Goal: Task Accomplishment & Management: Complete application form

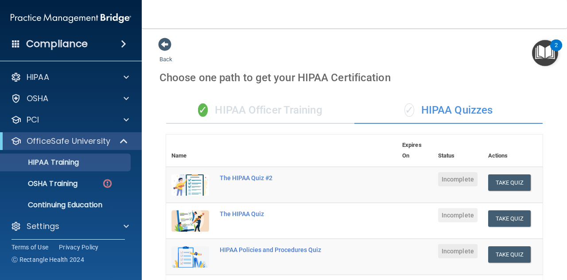
scroll to position [277, 0]
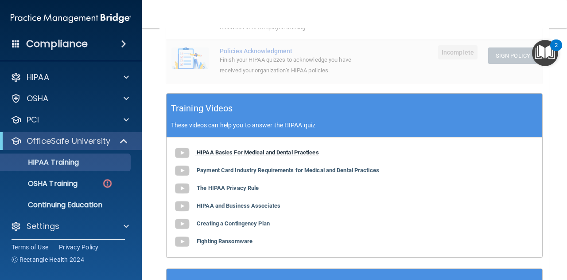
click at [248, 152] on b "HIPAA Basics For Medical and Dental Practices" at bounding box center [258, 152] width 122 height 7
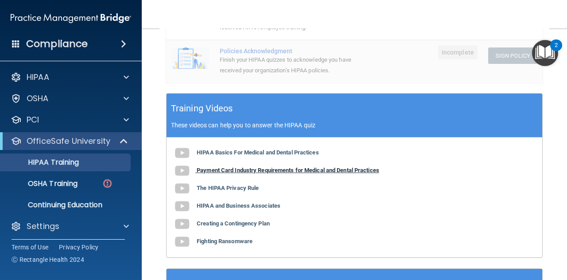
click at [259, 171] on b "Payment Card Industry Requirements for Medical and Dental Practices" at bounding box center [288, 170] width 183 height 7
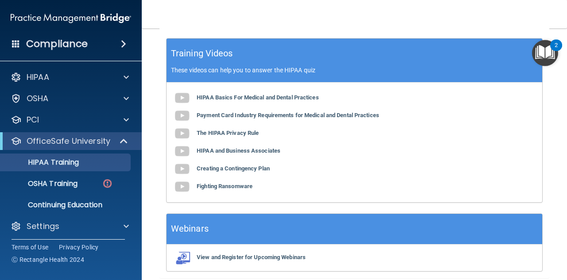
scroll to position [330, 0]
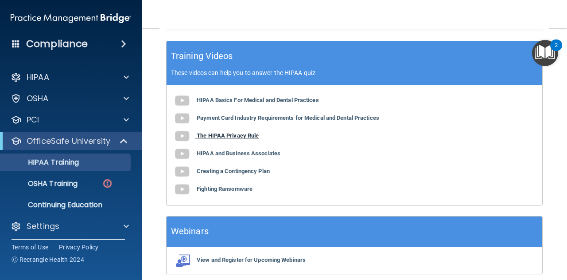
click at [237, 135] on b "The HIPAA Privacy Rule" at bounding box center [228, 135] width 62 height 7
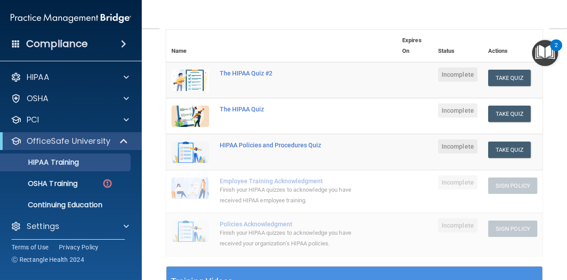
scroll to position [104, 0]
click at [518, 115] on button "Take Quiz" at bounding box center [509, 114] width 43 height 16
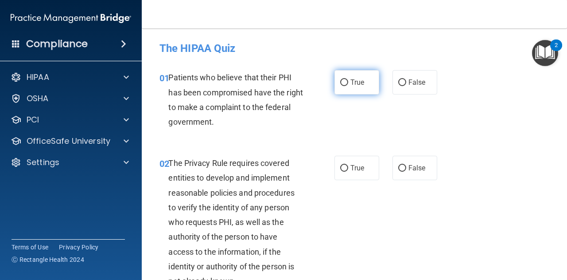
click at [340, 83] on input "True" at bounding box center [344, 82] width 8 height 7
radio input "true"
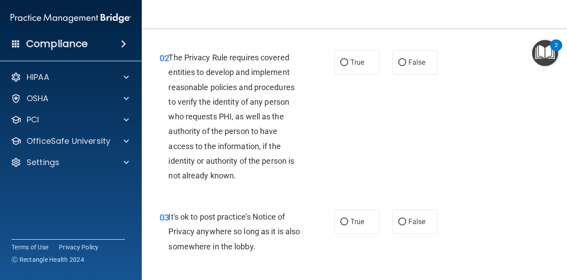
scroll to position [106, 0]
click at [340, 64] on input "True" at bounding box center [344, 62] width 8 height 7
radio input "true"
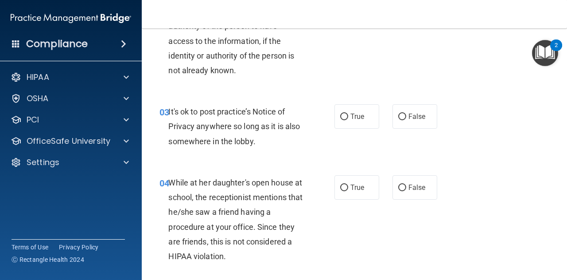
scroll to position [211, 0]
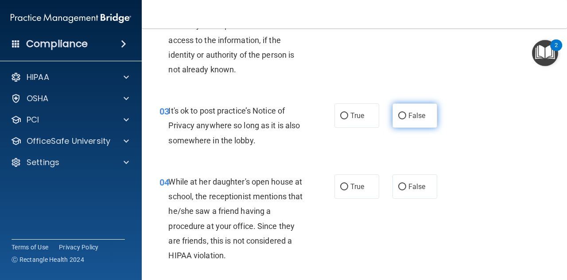
click at [398, 115] on input "False" at bounding box center [402, 116] width 8 height 7
radio input "true"
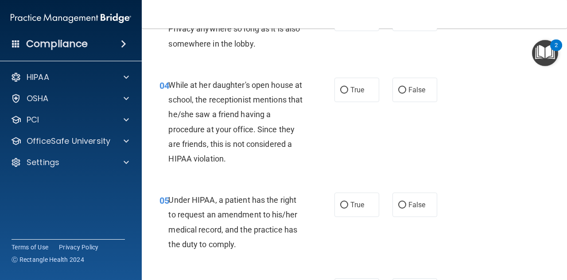
scroll to position [309, 0]
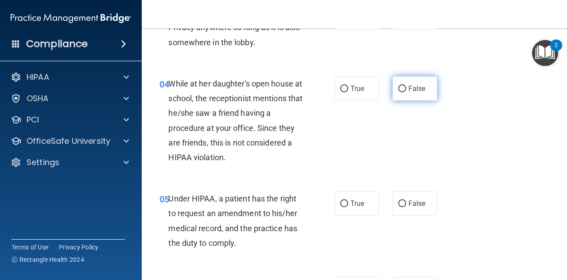
click at [399, 86] on input "False" at bounding box center [402, 89] width 8 height 7
radio input "true"
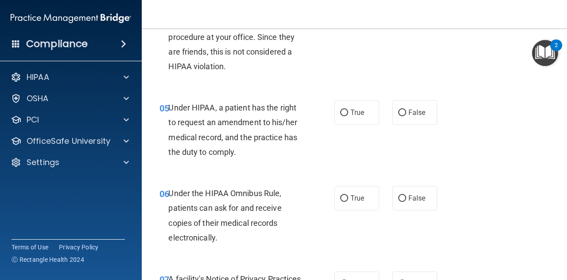
scroll to position [401, 0]
click at [340, 110] on input "True" at bounding box center [344, 112] width 8 height 7
radio input "true"
click at [398, 110] on input "False" at bounding box center [402, 112] width 8 height 7
radio input "true"
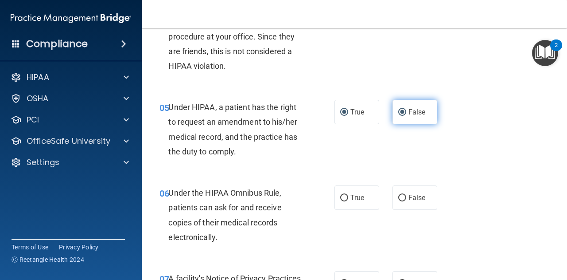
radio input "false"
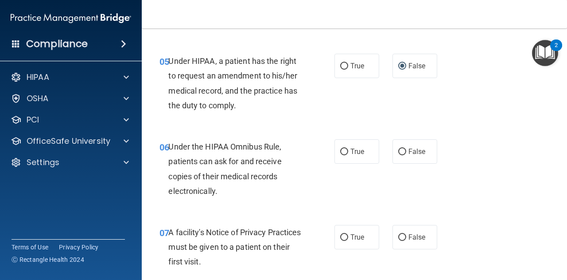
scroll to position [450, 0]
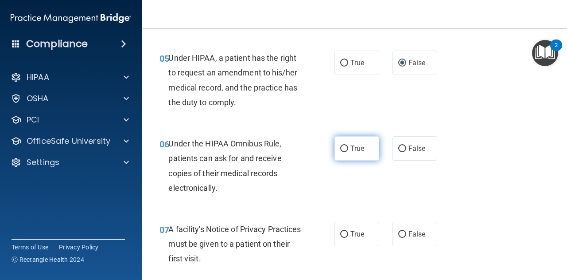
click at [343, 146] on input "True" at bounding box center [344, 148] width 8 height 7
radio input "true"
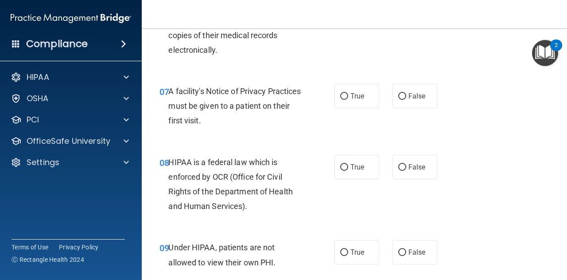
scroll to position [588, 0]
click at [340, 95] on input "True" at bounding box center [344, 96] width 8 height 7
radio input "true"
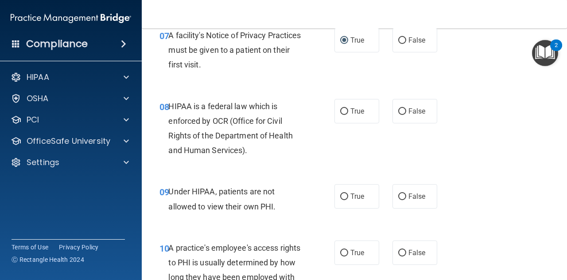
scroll to position [646, 0]
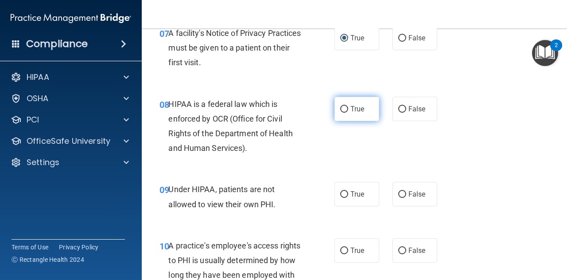
click at [340, 108] on input "True" at bounding box center [344, 109] width 8 height 7
radio input "true"
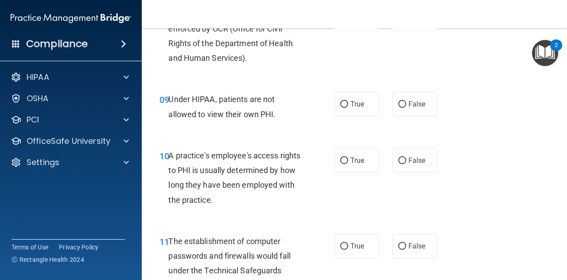
scroll to position [737, 0]
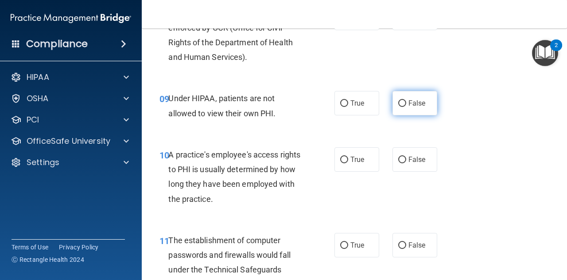
click at [400, 106] on input "False" at bounding box center [402, 103] width 8 height 7
radio input "true"
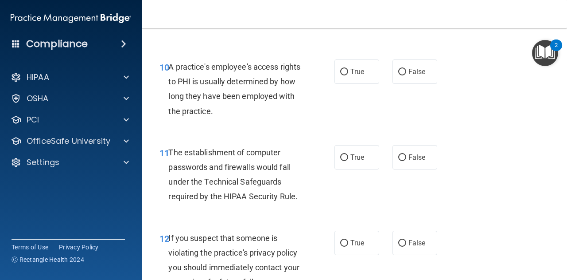
scroll to position [825, 0]
click at [398, 70] on input "False" at bounding box center [402, 71] width 8 height 7
radio input "true"
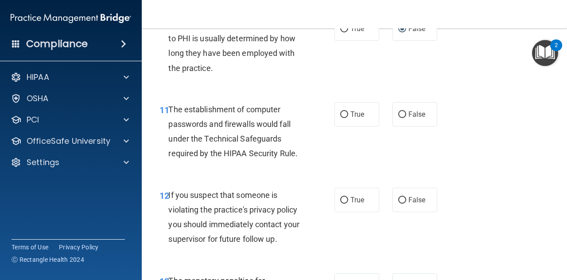
scroll to position [869, 0]
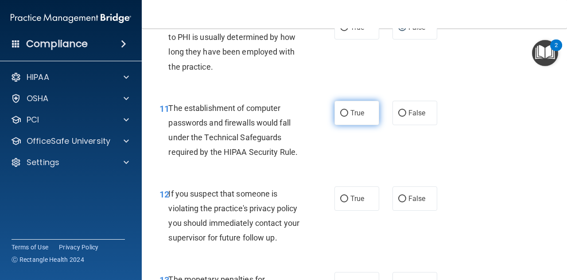
click at [340, 110] on input "True" at bounding box center [344, 113] width 8 height 7
radio input "true"
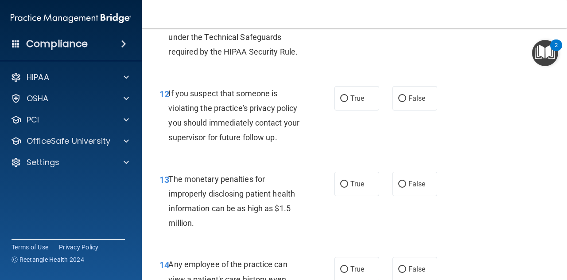
scroll to position [971, 0]
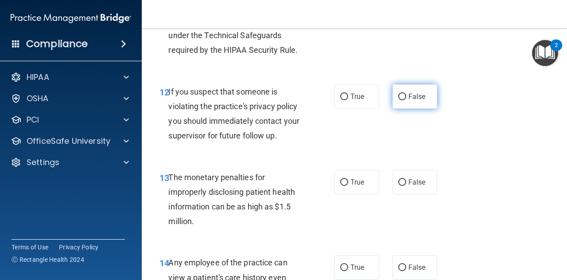
click at [404, 94] on label "False" at bounding box center [415, 96] width 45 height 24
click at [404, 94] on input "False" at bounding box center [402, 97] width 8 height 7
radio input "true"
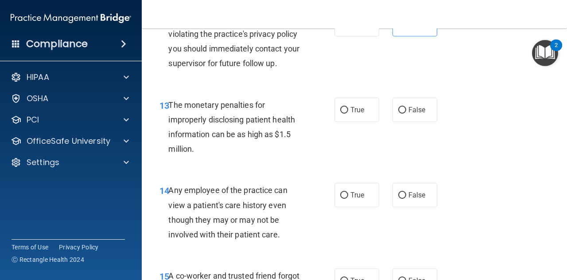
scroll to position [1056, 0]
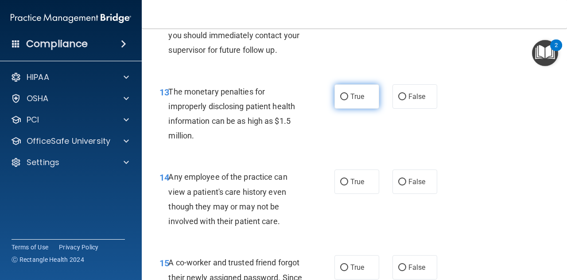
click at [343, 95] on input "True" at bounding box center [344, 97] width 8 height 7
radio input "true"
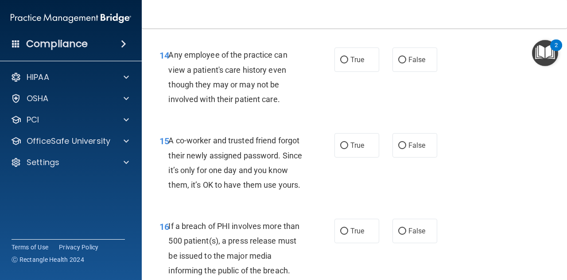
scroll to position [1179, 0]
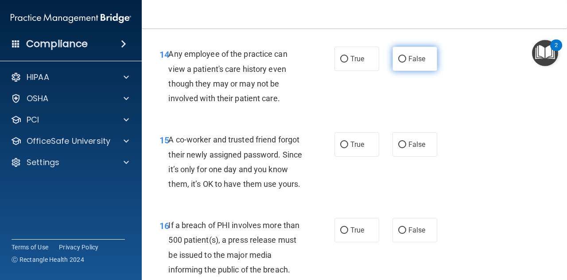
click at [400, 57] on input "False" at bounding box center [402, 59] width 8 height 7
radio input "true"
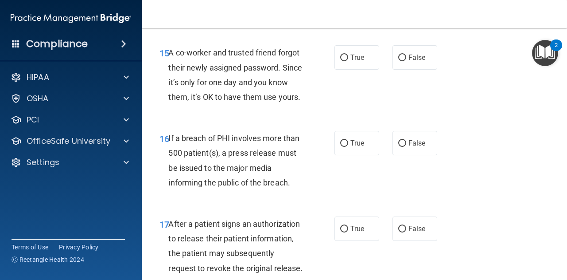
scroll to position [1265, 0]
click at [404, 58] on label "False" at bounding box center [415, 58] width 45 height 24
click at [404, 58] on input "False" at bounding box center [402, 58] width 8 height 7
radio input "true"
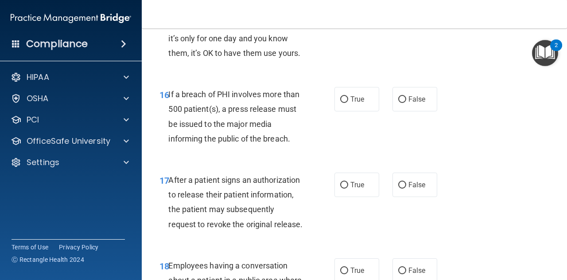
scroll to position [1311, 0]
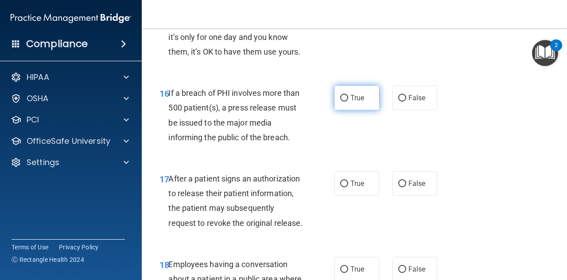
click at [340, 101] on input "True" at bounding box center [344, 98] width 8 height 7
radio input "true"
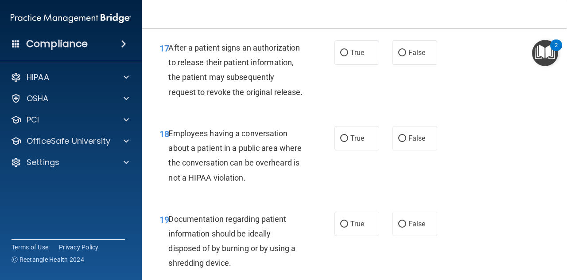
scroll to position [1443, 0]
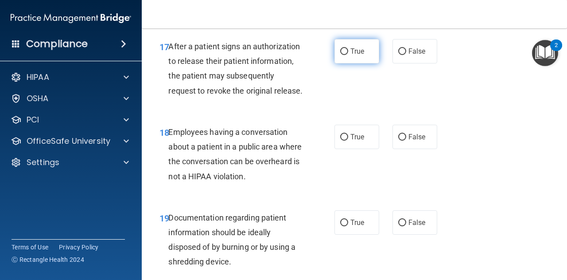
click at [341, 55] on input "True" at bounding box center [344, 51] width 8 height 7
radio input "true"
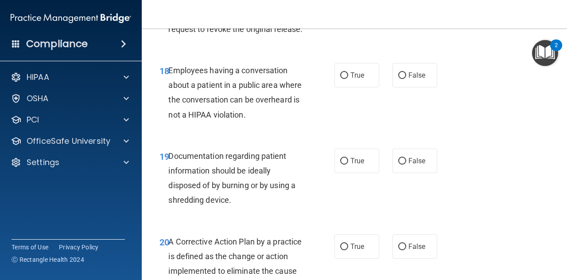
scroll to position [1505, 0]
click at [398, 78] on input "False" at bounding box center [402, 75] width 8 height 7
radio input "true"
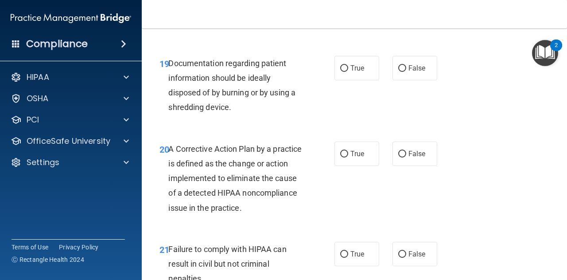
scroll to position [1598, 0]
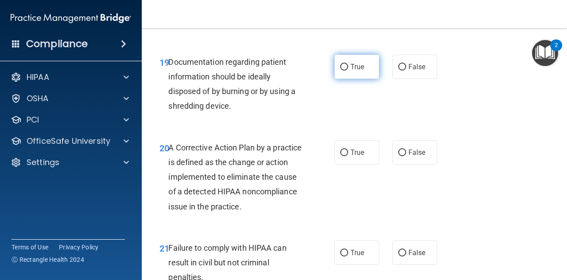
click at [340, 70] on input "True" at bounding box center [344, 67] width 8 height 7
radio input "true"
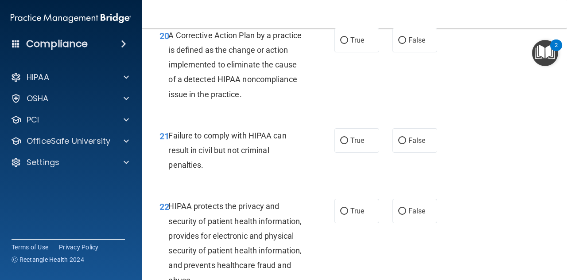
scroll to position [1711, 0]
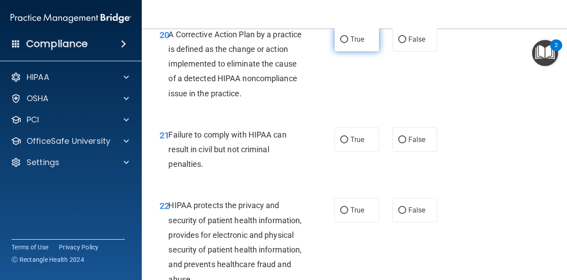
click at [340, 43] on input "True" at bounding box center [344, 39] width 8 height 7
radio input "true"
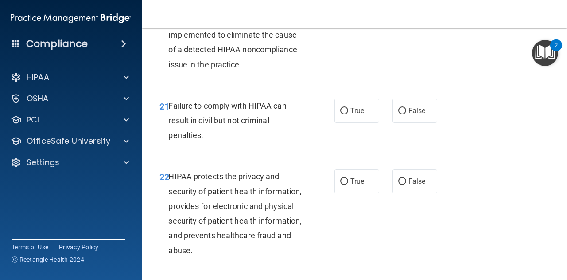
scroll to position [1741, 0]
click at [412, 114] on span "False" at bounding box center [417, 110] width 17 height 8
click at [406, 114] on input "False" at bounding box center [402, 110] width 8 height 7
radio input "true"
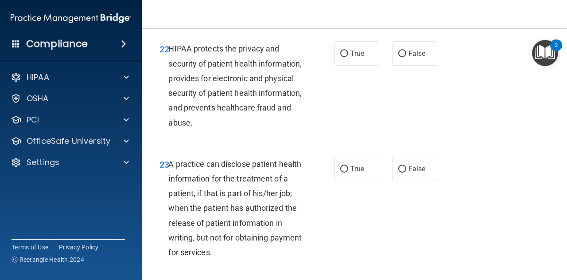
scroll to position [1881, 0]
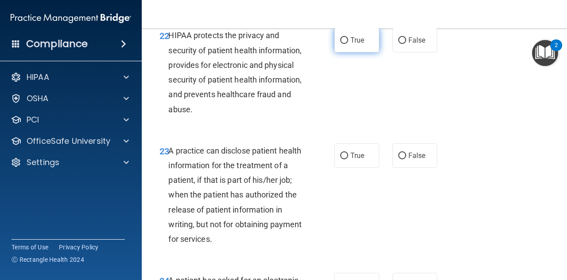
click at [351, 44] on span "True" at bounding box center [358, 40] width 14 height 8
click at [348, 44] on input "True" at bounding box center [344, 40] width 8 height 7
radio input "true"
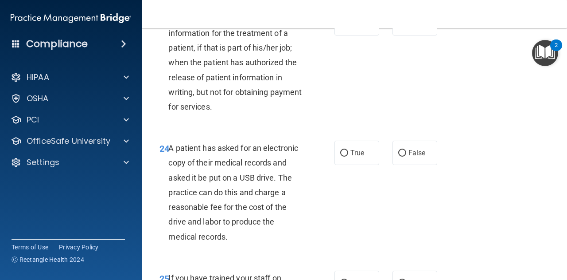
scroll to position [2013, 0]
click at [404, 36] on label "False" at bounding box center [415, 24] width 45 height 24
click at [404, 27] on input "False" at bounding box center [402, 24] width 8 height 7
radio input "true"
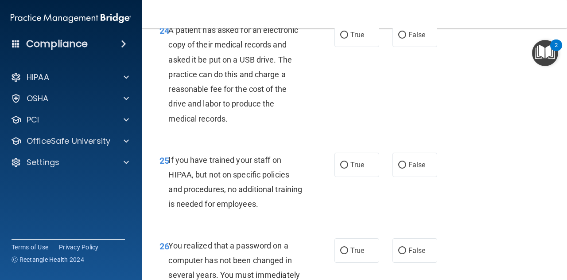
scroll to position [2131, 0]
click at [353, 39] on span "True" at bounding box center [358, 35] width 14 height 8
click at [348, 39] on input "True" at bounding box center [344, 35] width 8 height 7
radio input "true"
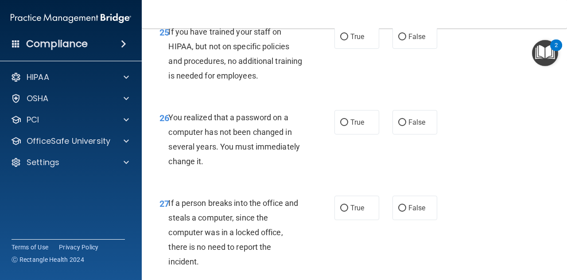
scroll to position [2260, 0]
click at [409, 40] on span "False" at bounding box center [417, 36] width 17 height 8
click at [405, 40] on input "False" at bounding box center [402, 36] width 8 height 7
radio input "true"
click at [358, 126] on span "True" at bounding box center [358, 121] width 14 height 8
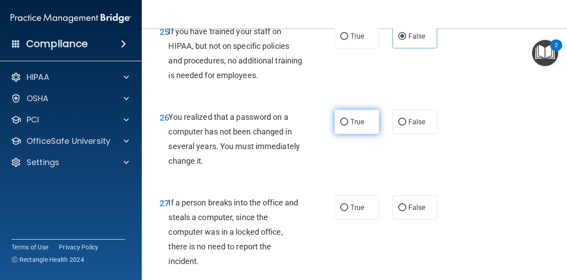
click at [348, 125] on input "True" at bounding box center [344, 122] width 8 height 7
radio input "true"
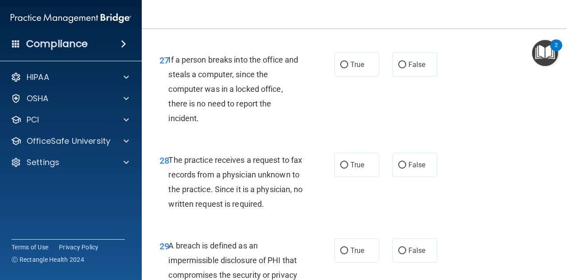
scroll to position [2403, 0]
click at [402, 68] on input "False" at bounding box center [402, 64] width 8 height 7
radio input "true"
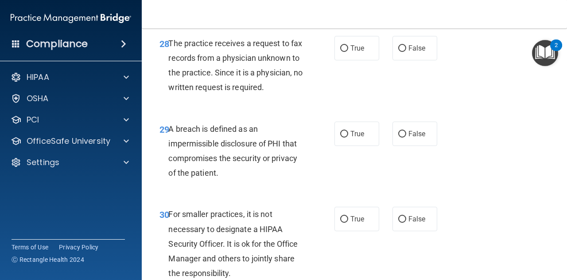
scroll to position [2519, 0]
click at [417, 52] on span "False" at bounding box center [417, 47] width 17 height 8
click at [406, 51] on input "False" at bounding box center [402, 48] width 8 height 7
radio input "true"
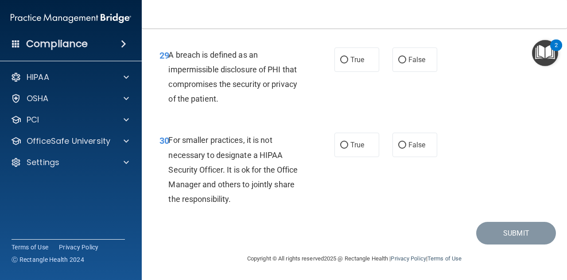
scroll to position [2617, 0]
click at [346, 72] on label "True" at bounding box center [357, 59] width 45 height 24
click at [346, 63] on input "True" at bounding box center [344, 60] width 8 height 7
radio input "true"
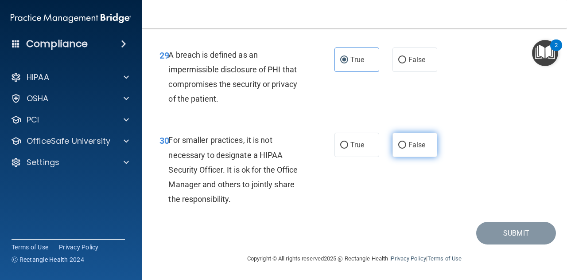
click at [413, 143] on span "False" at bounding box center [417, 144] width 17 height 8
click at [406, 143] on input "False" at bounding box center [402, 145] width 8 height 7
radio input "true"
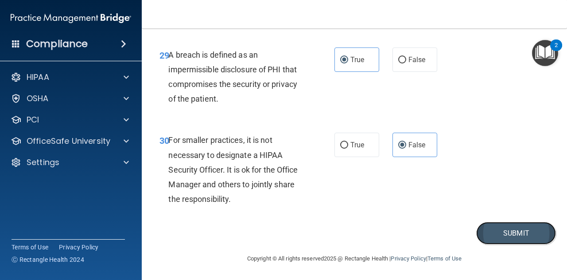
click at [499, 234] on button "Submit" at bounding box center [516, 233] width 80 height 23
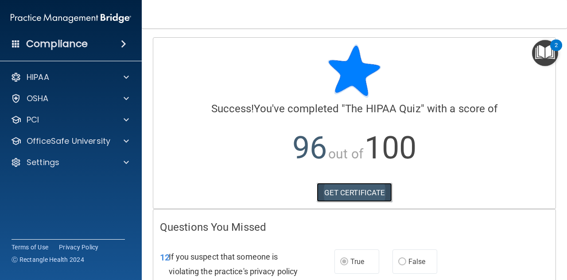
click at [345, 192] on link "GET CERTIFICATE" at bounding box center [355, 192] width 76 height 19
click at [545, 51] on img "Open Resource Center, 2 new notifications" at bounding box center [545, 53] width 26 height 26
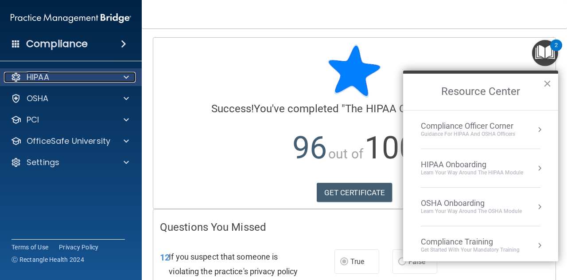
click at [128, 74] on span at bounding box center [126, 77] width 5 height 11
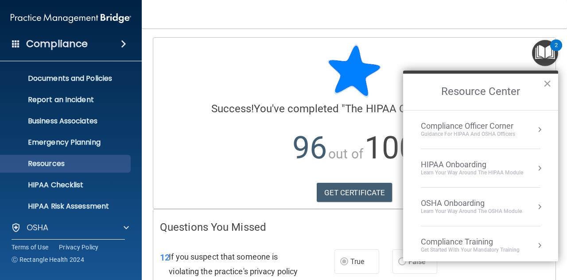
scroll to position [20, 0]
click at [472, 164] on div "HIPAA Onboarding" at bounding box center [472, 165] width 102 height 10
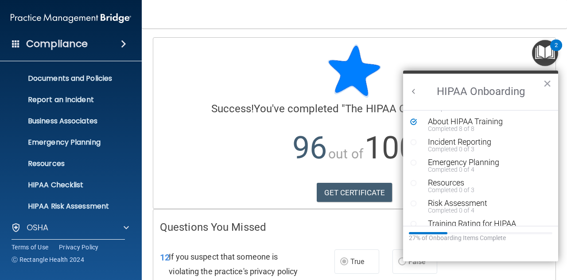
scroll to position [143, 0]
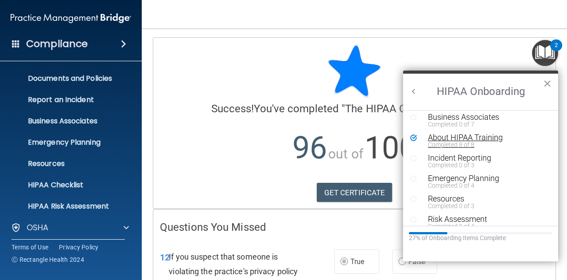
click at [469, 137] on div "About HIPAA Training" at bounding box center [484, 137] width 112 height 8
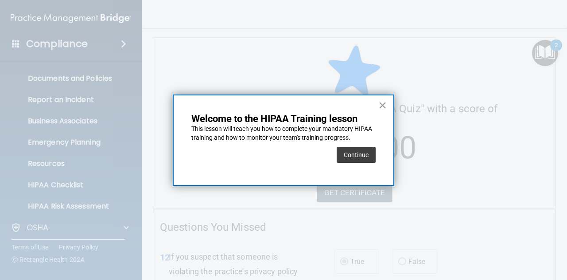
click at [382, 105] on button "×" at bounding box center [382, 105] width 8 height 14
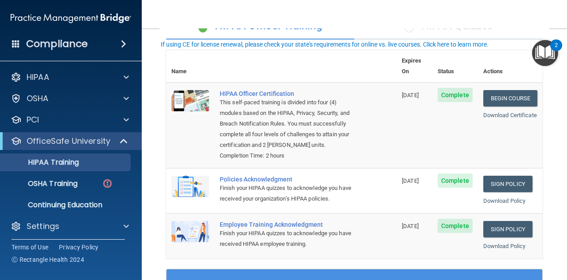
scroll to position [30, 0]
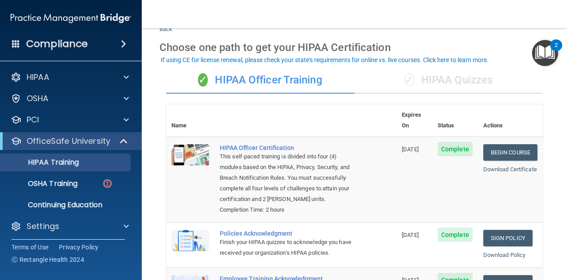
click at [435, 76] on div "✓ HIPAA Quizzes" at bounding box center [449, 80] width 188 height 27
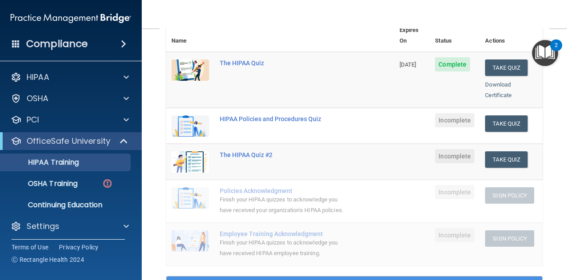
scroll to position [116, 0]
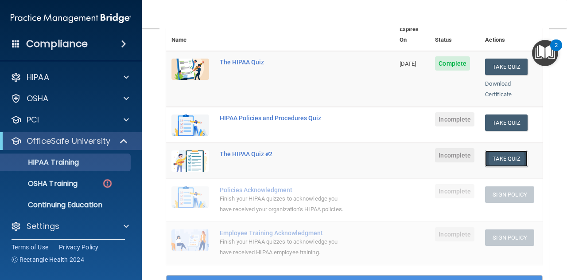
click at [495, 150] on button "Take Quiz" at bounding box center [506, 158] width 43 height 16
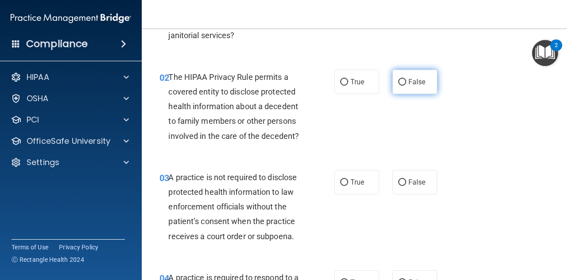
click at [409, 79] on span "False" at bounding box center [417, 82] width 17 height 8
click at [406, 79] on input "False" at bounding box center [402, 82] width 8 height 7
radio input "true"
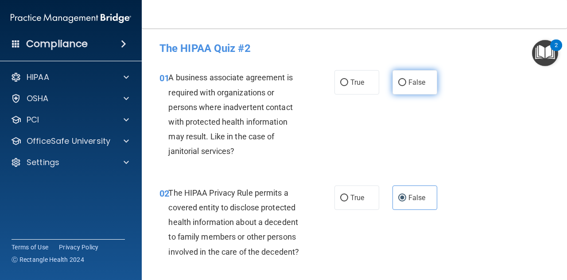
click at [412, 83] on span "False" at bounding box center [417, 82] width 17 height 8
click at [406, 83] on input "False" at bounding box center [402, 82] width 8 height 7
radio input "true"
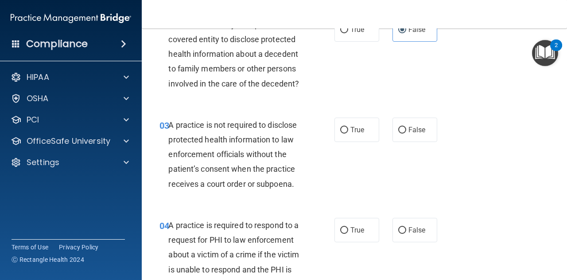
scroll to position [168, 0]
click at [409, 127] on span "False" at bounding box center [417, 129] width 17 height 8
click at [406, 127] on input "False" at bounding box center [402, 129] width 8 height 7
radio input "true"
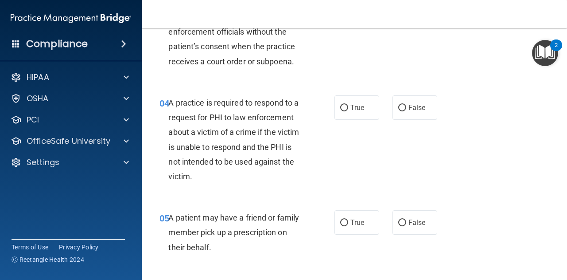
scroll to position [291, 0]
click at [409, 106] on span "False" at bounding box center [417, 107] width 17 height 8
click at [406, 106] on input "False" at bounding box center [402, 107] width 8 height 7
radio input "true"
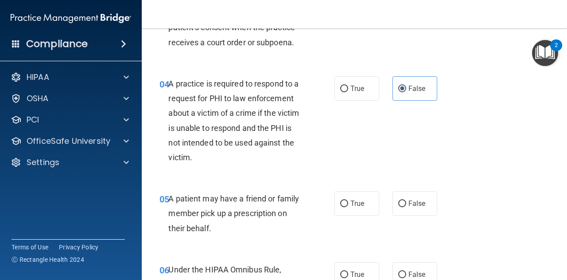
scroll to position [310, 0]
click at [351, 199] on span "True" at bounding box center [358, 203] width 14 height 8
click at [348, 200] on input "True" at bounding box center [344, 203] width 8 height 7
radio input "true"
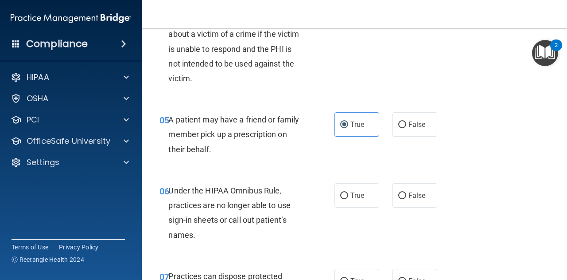
scroll to position [389, 0]
click at [417, 194] on span "False" at bounding box center [417, 195] width 17 height 8
click at [406, 194] on input "False" at bounding box center [402, 195] width 8 height 7
radio input "true"
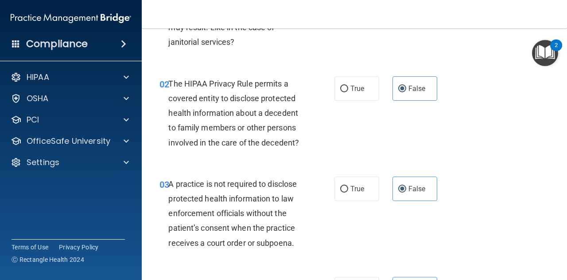
scroll to position [0, 0]
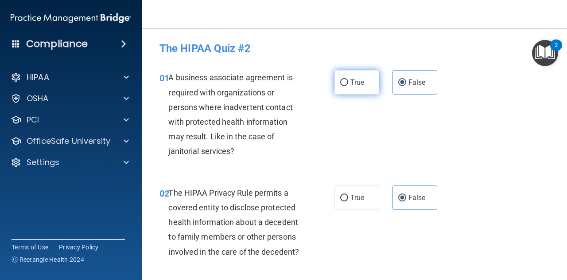
click at [352, 80] on span "True" at bounding box center [358, 82] width 14 height 8
click at [348, 80] on input "True" at bounding box center [344, 82] width 8 height 7
radio input "true"
radio input "false"
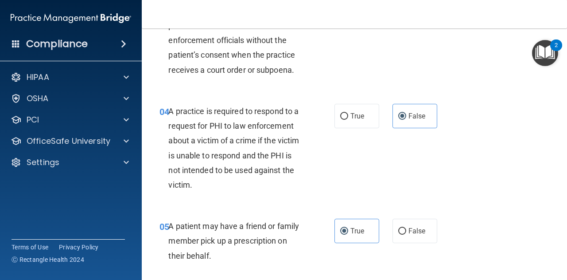
scroll to position [282, 0]
click at [358, 119] on span "True" at bounding box center [358, 115] width 14 height 8
click at [348, 119] on input "True" at bounding box center [344, 116] width 8 height 7
radio input "true"
radio input "false"
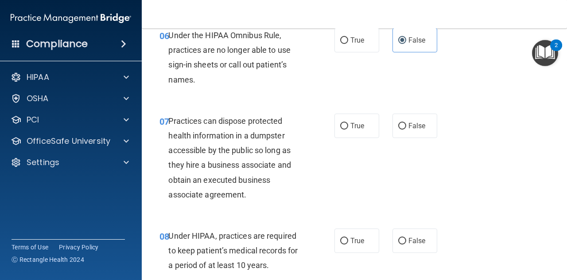
scroll to position [544, 0]
click at [422, 123] on label "False" at bounding box center [415, 125] width 45 height 24
click at [406, 123] on input "False" at bounding box center [402, 125] width 8 height 7
radio input "true"
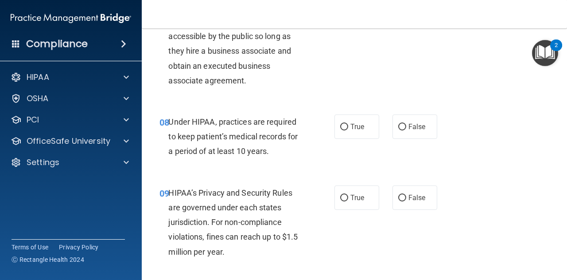
scroll to position [658, 0]
click at [399, 125] on input "False" at bounding box center [402, 126] width 8 height 7
radio input "true"
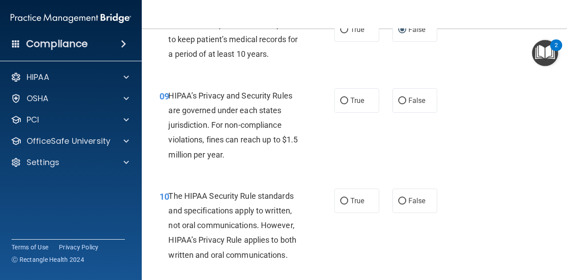
scroll to position [755, 0]
click at [398, 98] on input "False" at bounding box center [402, 100] width 8 height 7
radio input "true"
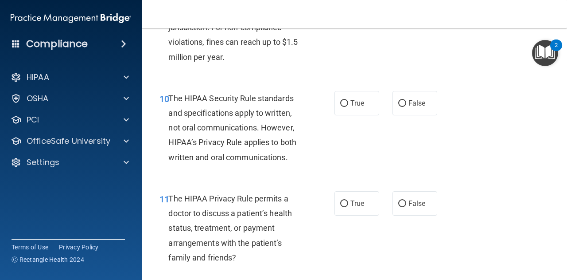
scroll to position [853, 0]
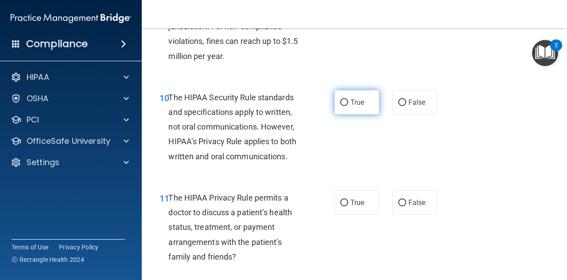
click at [351, 106] on span "True" at bounding box center [358, 102] width 14 height 8
click at [348, 106] on input "True" at bounding box center [344, 102] width 8 height 7
radio input "true"
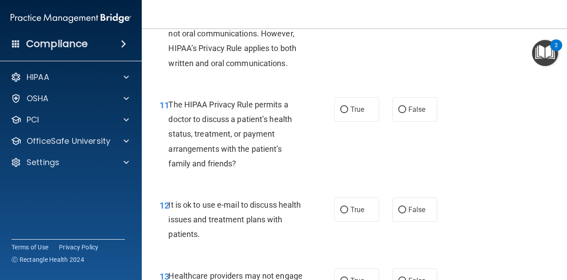
scroll to position [946, 0]
click at [416, 104] on label "False" at bounding box center [415, 109] width 45 height 24
click at [406, 106] on input "False" at bounding box center [402, 109] width 8 height 7
radio input "true"
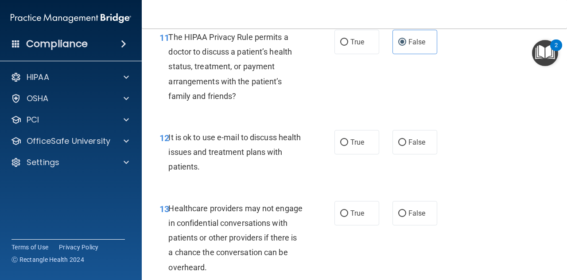
scroll to position [1013, 0]
click at [413, 138] on span "False" at bounding box center [417, 141] width 17 height 8
click at [406, 139] on input "False" at bounding box center [402, 142] width 8 height 7
radio input "true"
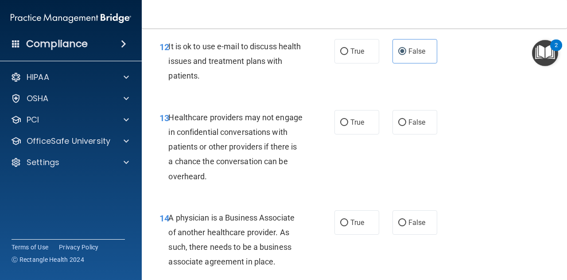
scroll to position [1104, 0]
click at [352, 127] on label "True" at bounding box center [357, 121] width 45 height 24
click at [348, 125] on input "True" at bounding box center [344, 122] width 8 height 7
radio input "true"
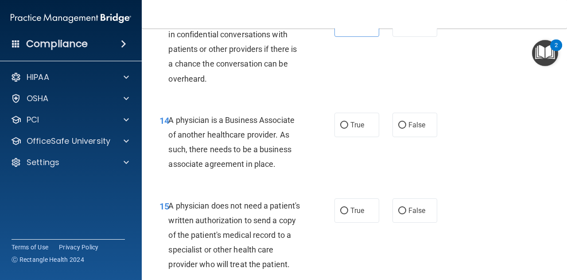
scroll to position [1202, 0]
click at [404, 121] on label "False" at bounding box center [415, 124] width 45 height 24
click at [404, 121] on input "False" at bounding box center [402, 124] width 8 height 7
radio input "true"
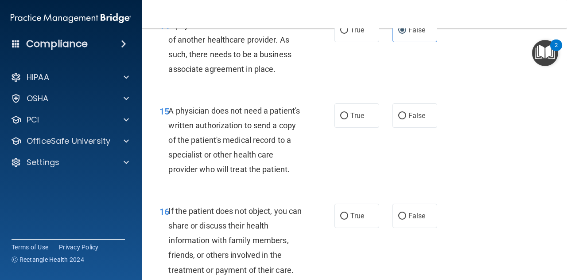
scroll to position [1310, 0]
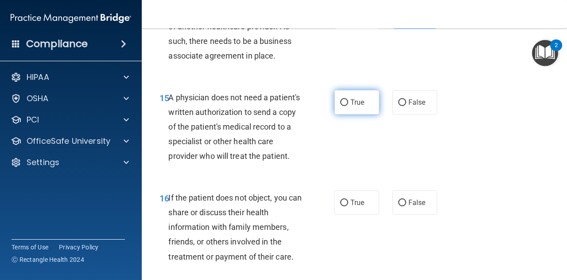
click at [355, 98] on span "True" at bounding box center [358, 102] width 14 height 8
click at [348, 99] on input "True" at bounding box center [344, 102] width 8 height 7
radio input "true"
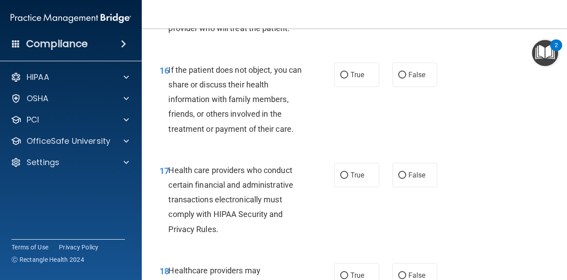
scroll to position [1443, 0]
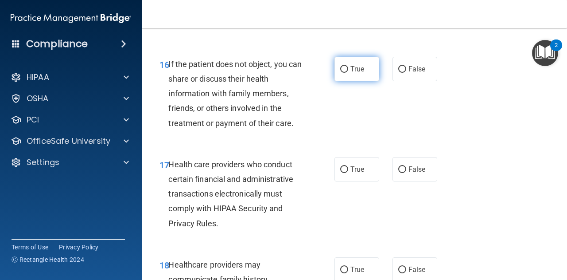
click at [353, 81] on label "True" at bounding box center [357, 69] width 45 height 24
click at [348, 73] on input "True" at bounding box center [344, 69] width 8 height 7
radio input "true"
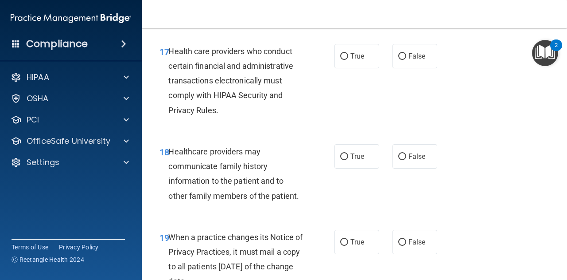
scroll to position [1556, 0]
click at [351, 60] on span "True" at bounding box center [358, 55] width 14 height 8
click at [348, 59] on input "True" at bounding box center [344, 56] width 8 height 7
radio input "true"
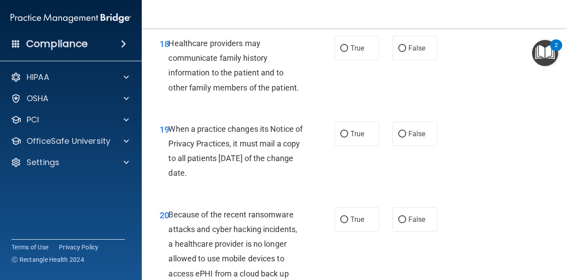
scroll to position [1665, 0]
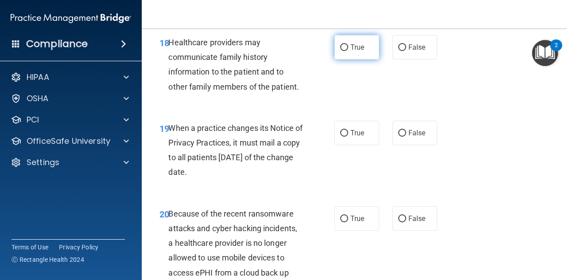
click at [346, 59] on label "True" at bounding box center [357, 47] width 45 height 24
click at [346, 51] on input "True" at bounding box center [344, 47] width 8 height 7
radio input "true"
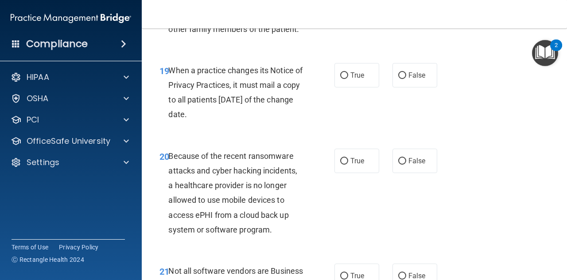
scroll to position [1723, 0]
click at [354, 79] on span "True" at bounding box center [358, 74] width 14 height 8
click at [348, 78] on input "True" at bounding box center [344, 75] width 8 height 7
radio input "true"
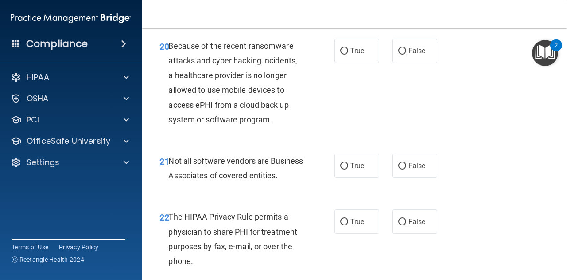
scroll to position [1833, 0]
click at [357, 55] on span "True" at bounding box center [358, 50] width 14 height 8
click at [348, 54] on input "True" at bounding box center [344, 50] width 8 height 7
radio input "true"
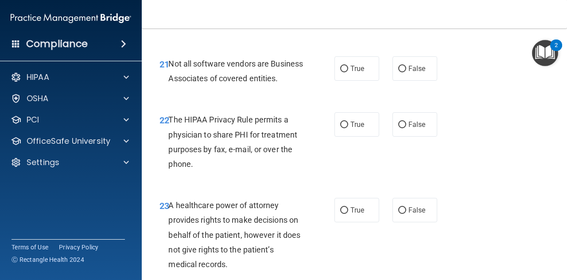
scroll to position [1930, 0]
click at [369, 80] on label "True" at bounding box center [357, 68] width 45 height 24
click at [348, 72] on input "True" at bounding box center [344, 68] width 8 height 7
radio input "true"
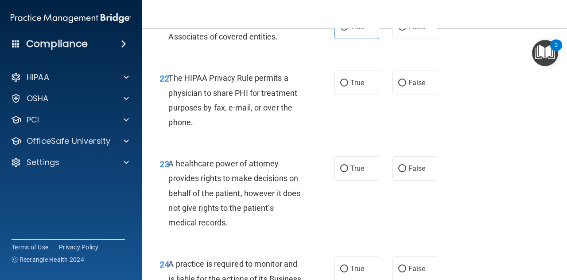
scroll to position [1971, 0]
click at [346, 95] on label "True" at bounding box center [357, 82] width 45 height 24
click at [346, 86] on input "True" at bounding box center [344, 83] width 8 height 7
radio input "true"
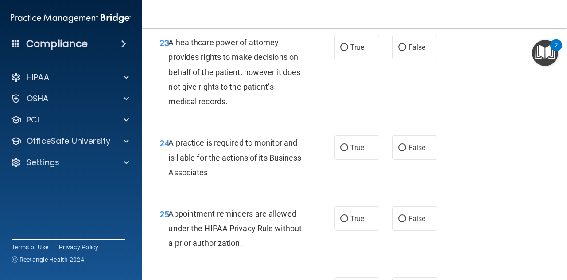
scroll to position [2093, 0]
click at [418, 59] on label "False" at bounding box center [415, 47] width 45 height 24
click at [406, 51] on input "False" at bounding box center [402, 47] width 8 height 7
radio input "true"
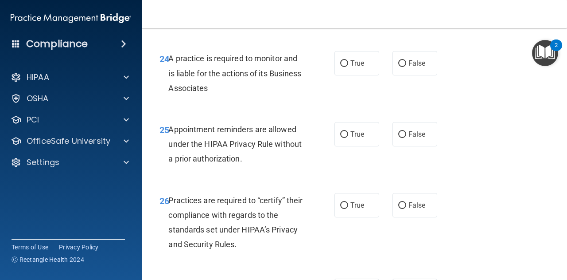
scroll to position [2177, 0]
click at [352, 67] on span "True" at bounding box center [358, 62] width 14 height 8
click at [348, 66] on input "True" at bounding box center [344, 63] width 8 height 7
radio input "true"
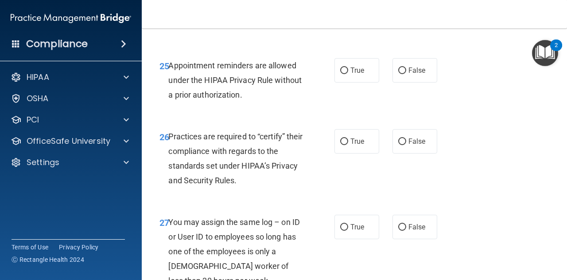
scroll to position [2241, 0]
click at [359, 82] on label "True" at bounding box center [357, 70] width 45 height 24
click at [348, 74] on input "True" at bounding box center [344, 70] width 8 height 7
radio input "true"
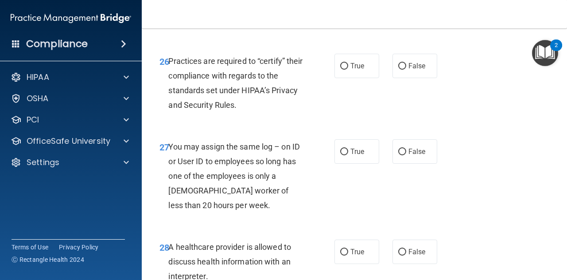
scroll to position [2316, 0]
click at [355, 70] on span "True" at bounding box center [358, 65] width 14 height 8
click at [348, 69] on input "True" at bounding box center [344, 65] width 8 height 7
radio input "true"
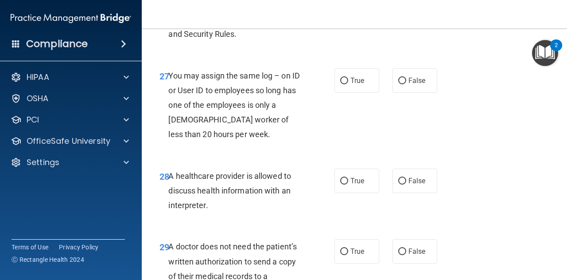
scroll to position [2386, 0]
click at [404, 93] on label "False" at bounding box center [415, 81] width 45 height 24
click at [404, 85] on input "False" at bounding box center [402, 81] width 8 height 7
radio input "true"
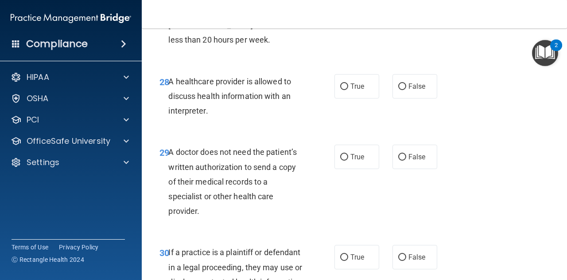
scroll to position [2482, 0]
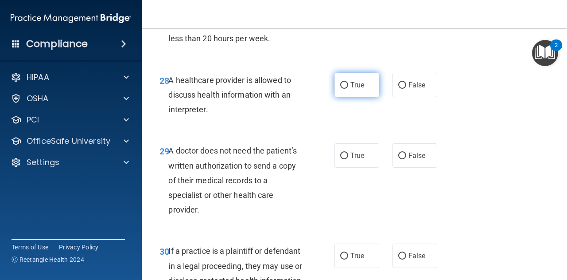
click at [360, 89] on span "True" at bounding box center [358, 85] width 14 height 8
click at [348, 89] on input "True" at bounding box center [344, 85] width 8 height 7
radio input "true"
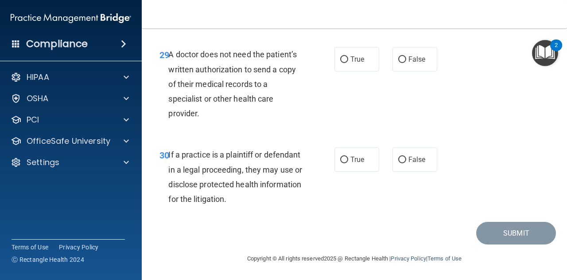
scroll to position [2593, 0]
click at [354, 63] on span "True" at bounding box center [358, 59] width 14 height 8
click at [348, 63] on input "True" at bounding box center [344, 59] width 8 height 7
radio input "true"
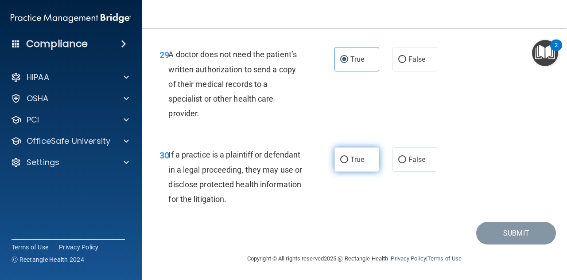
click at [354, 158] on span "True" at bounding box center [358, 159] width 14 height 8
click at [348, 158] on input "True" at bounding box center [344, 159] width 8 height 7
radio input "true"
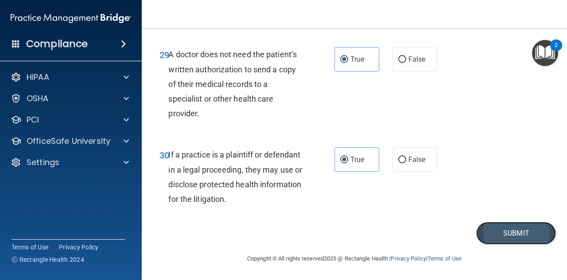
click at [515, 234] on button "Submit" at bounding box center [516, 233] width 80 height 23
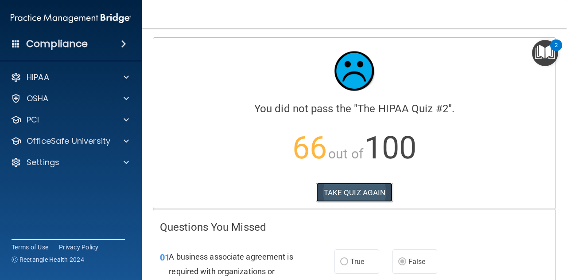
click at [350, 192] on button "TAKE QUIZ AGAIN" at bounding box center [354, 192] width 77 height 19
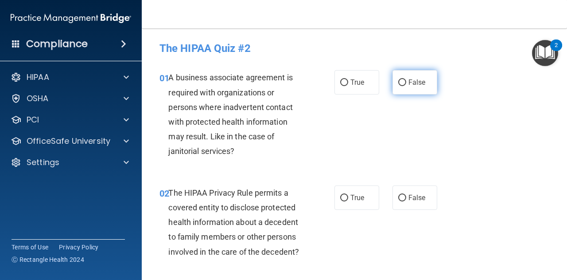
click at [398, 82] on input "False" at bounding box center [402, 82] width 8 height 7
radio input "true"
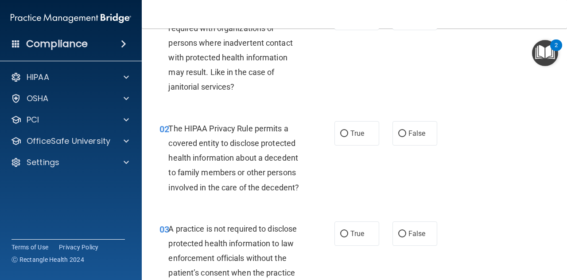
scroll to position [65, 0]
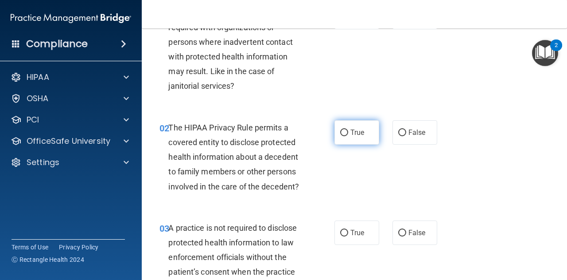
click at [341, 132] on input "True" at bounding box center [344, 132] width 8 height 7
radio input "true"
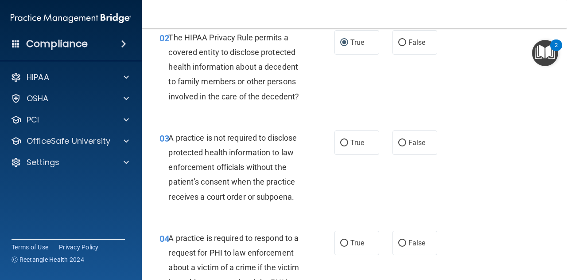
scroll to position [156, 0]
click at [399, 141] on input "False" at bounding box center [402, 142] width 8 height 7
radio input "true"
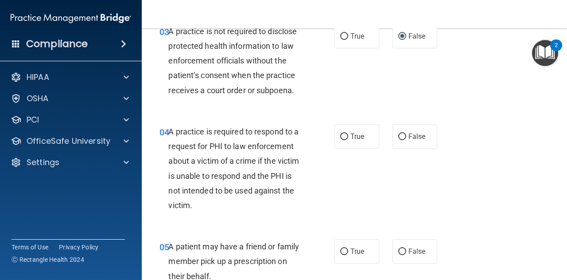
scroll to position [263, 0]
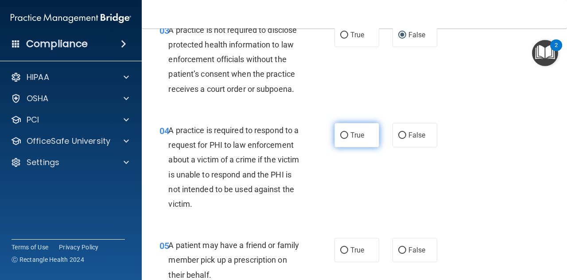
click at [340, 135] on input "True" at bounding box center [344, 135] width 8 height 7
radio input "true"
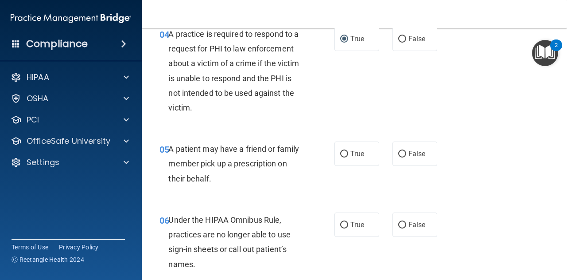
scroll to position [360, 0]
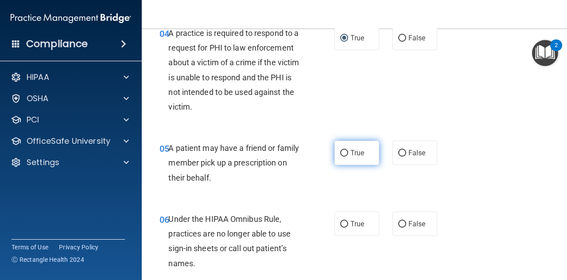
click at [342, 151] on input "True" at bounding box center [344, 153] width 8 height 7
radio input "true"
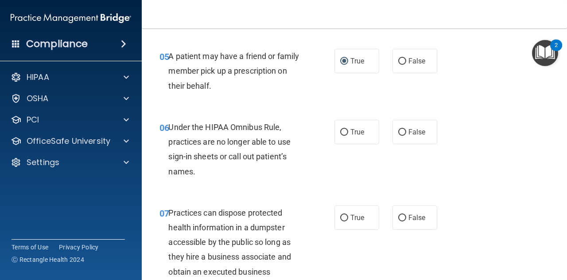
scroll to position [455, 0]
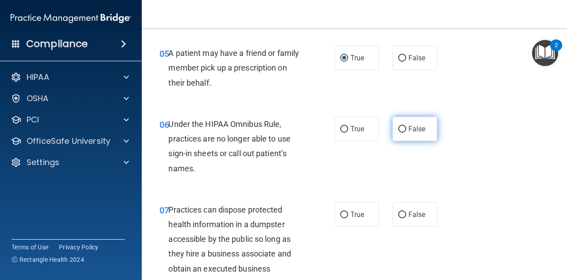
click at [401, 128] on input "False" at bounding box center [402, 129] width 8 height 7
radio input "true"
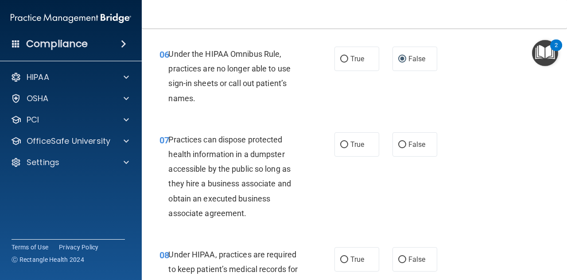
scroll to position [525, 0]
click at [400, 141] on input "False" at bounding box center [402, 144] width 8 height 7
radio input "true"
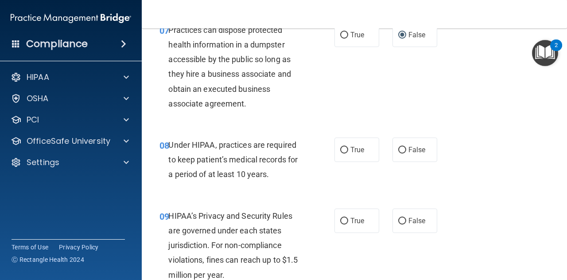
scroll to position [635, 0]
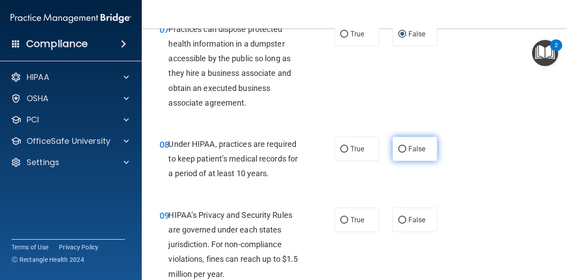
click at [399, 150] on input "False" at bounding box center [402, 149] width 8 height 7
radio input "true"
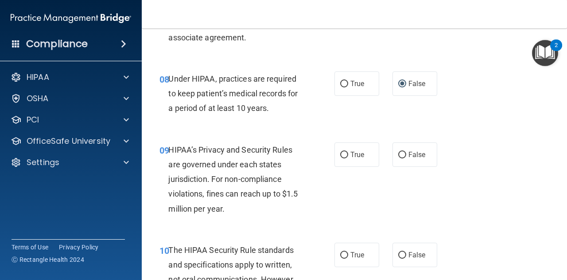
scroll to position [701, 0]
click at [341, 153] on input "True" at bounding box center [344, 154] width 8 height 7
radio input "true"
click at [398, 154] on input "False" at bounding box center [402, 154] width 8 height 7
radio input "true"
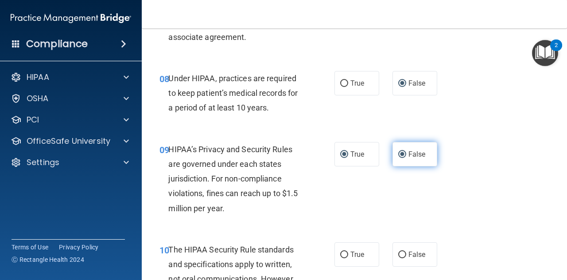
radio input "false"
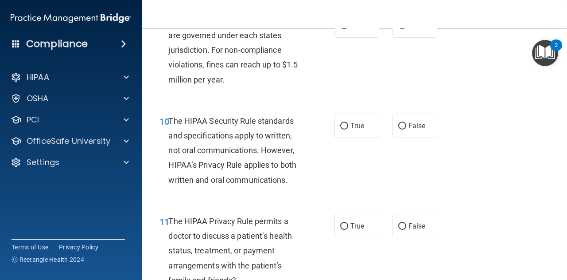
scroll to position [829, 0]
click at [344, 123] on input "True" at bounding box center [344, 126] width 8 height 7
radio input "true"
click at [343, 225] on input "True" at bounding box center [344, 226] width 8 height 7
radio input "true"
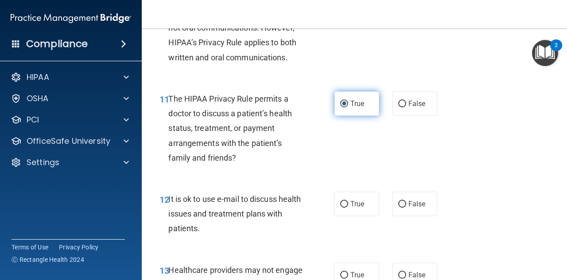
scroll to position [953, 0]
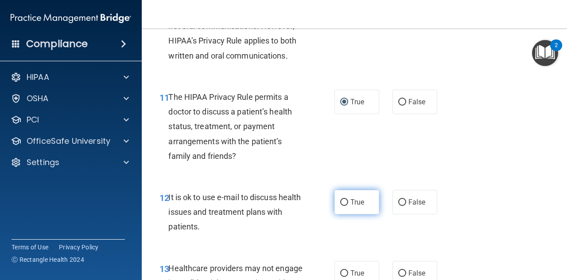
click at [341, 202] on input "True" at bounding box center [344, 202] width 8 height 7
radio input "true"
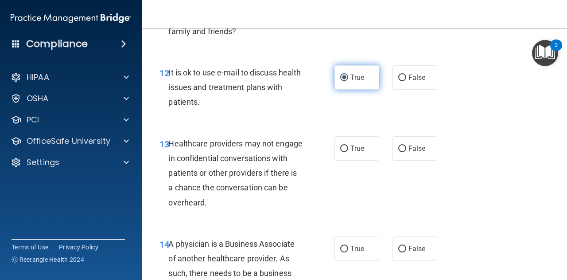
scroll to position [1078, 0]
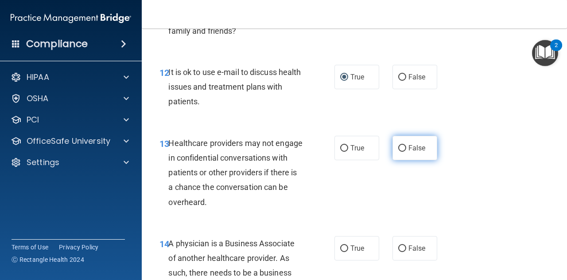
click at [401, 146] on input "False" at bounding box center [402, 148] width 8 height 7
radio input "true"
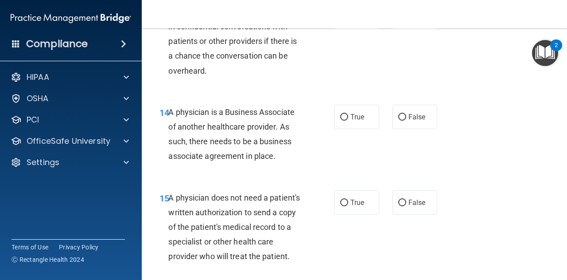
scroll to position [1211, 0]
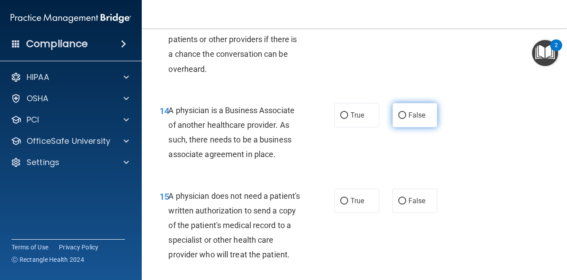
click at [399, 113] on input "False" at bounding box center [402, 115] width 8 height 7
radio input "true"
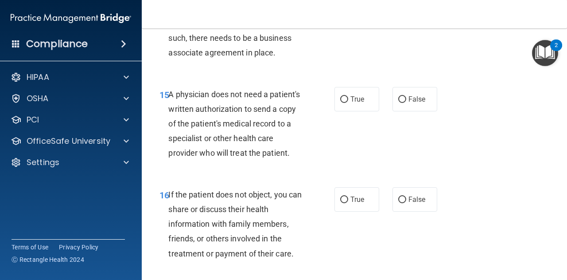
scroll to position [1313, 0]
click at [341, 99] on input "True" at bounding box center [344, 99] width 8 height 7
radio input "true"
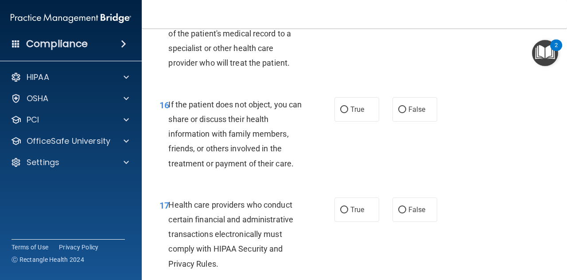
scroll to position [1403, 0]
click at [340, 113] on input "True" at bounding box center [344, 109] width 8 height 7
radio input "true"
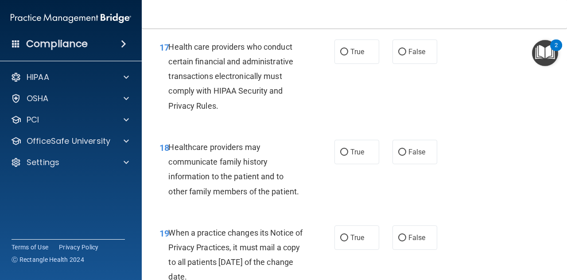
scroll to position [1561, 0]
click at [340, 55] on input "True" at bounding box center [344, 51] width 8 height 7
radio input "true"
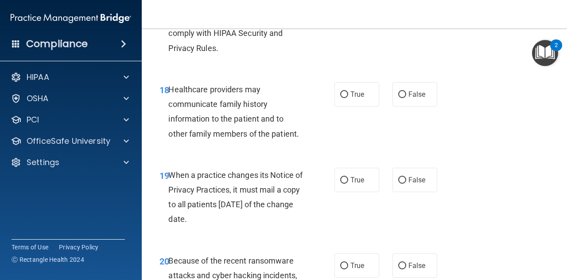
scroll to position [1619, 0]
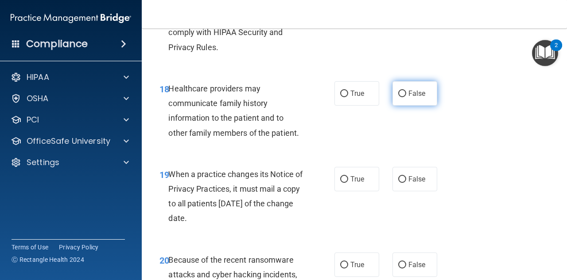
click at [400, 97] on input "False" at bounding box center [402, 93] width 8 height 7
radio input "true"
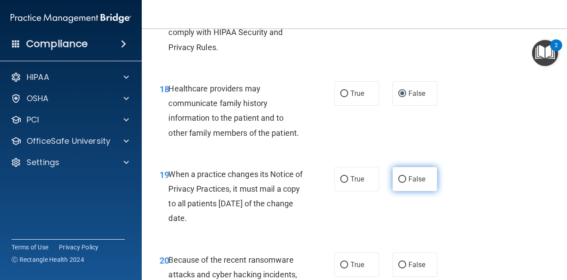
click at [398, 183] on input "False" at bounding box center [402, 179] width 8 height 7
radio input "true"
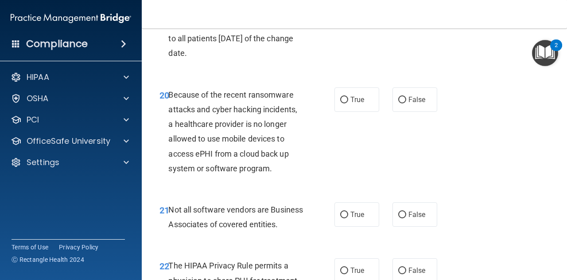
scroll to position [1786, 0]
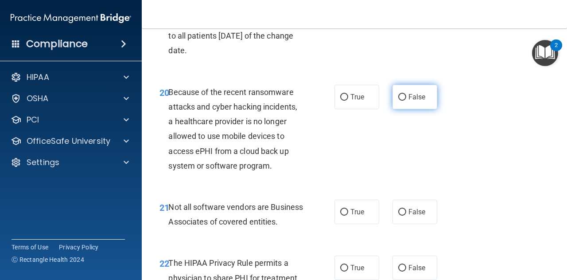
click at [400, 101] on input "False" at bounding box center [402, 97] width 8 height 7
radio input "true"
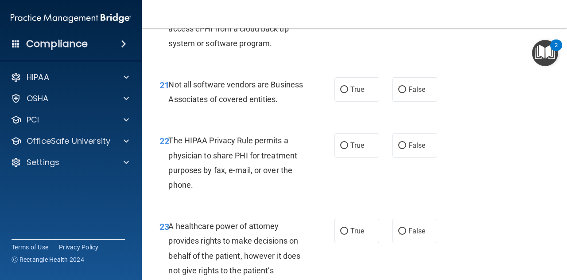
scroll to position [1909, 0]
click at [340, 93] on input "True" at bounding box center [344, 89] width 8 height 7
radio input "true"
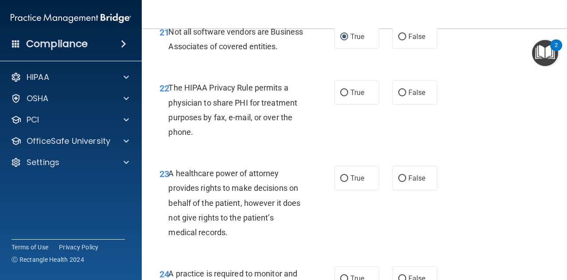
scroll to position [1961, 0]
click at [342, 97] on input "True" at bounding box center [344, 93] width 8 height 7
radio input "true"
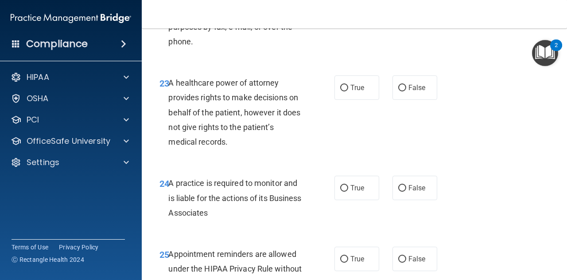
scroll to position [2054, 0]
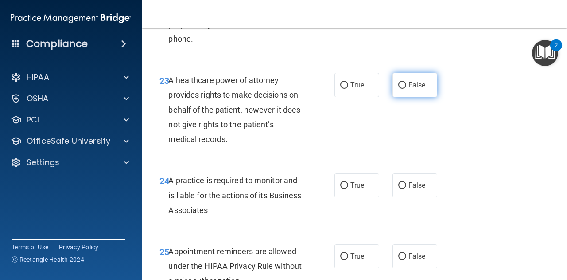
click at [398, 89] on input "False" at bounding box center [402, 85] width 8 height 7
radio input "true"
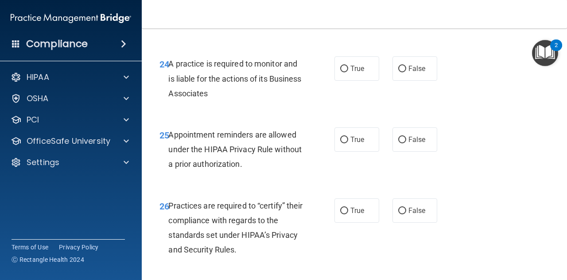
scroll to position [2173, 0]
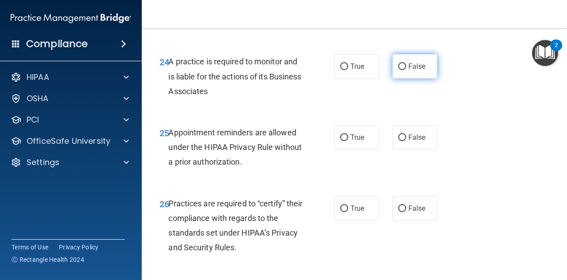
click at [398, 70] on input "False" at bounding box center [402, 66] width 8 height 7
radio input "true"
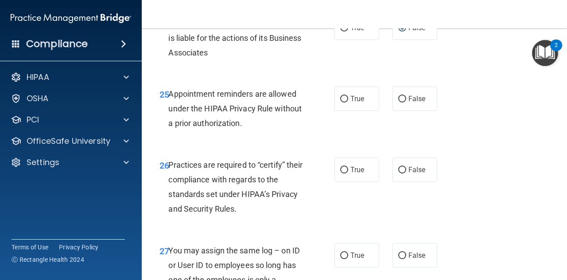
scroll to position [2213, 0]
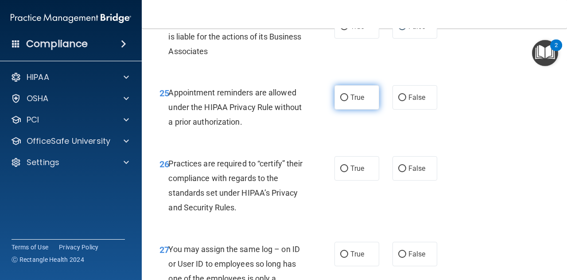
click at [341, 101] on input "True" at bounding box center [344, 97] width 8 height 7
radio input "true"
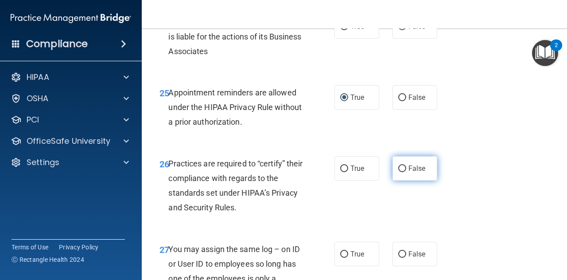
click at [399, 172] on input "False" at bounding box center [402, 168] width 8 height 7
radio input "true"
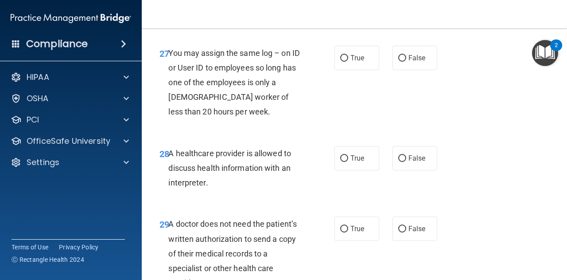
scroll to position [2409, 0]
click at [398, 61] on input "False" at bounding box center [402, 58] width 8 height 7
radio input "true"
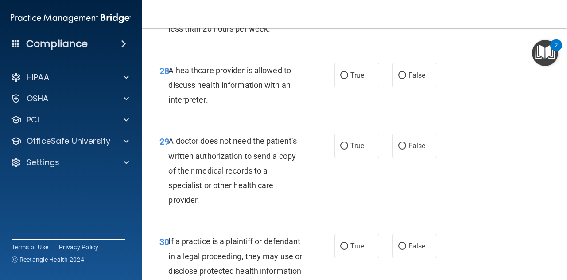
scroll to position [2493, 0]
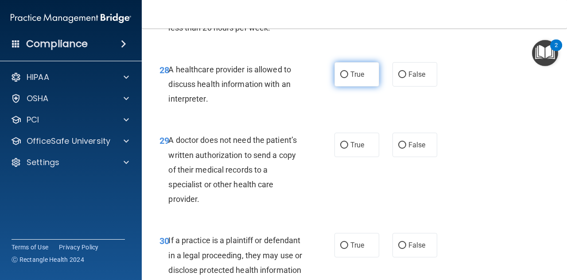
click at [343, 78] on input "True" at bounding box center [344, 74] width 8 height 7
radio input "true"
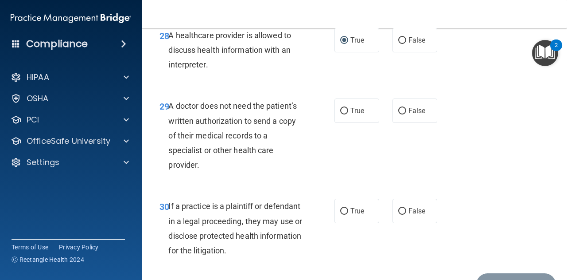
scroll to position [2527, 0]
click at [340, 114] on input "True" at bounding box center [344, 110] width 8 height 7
radio input "true"
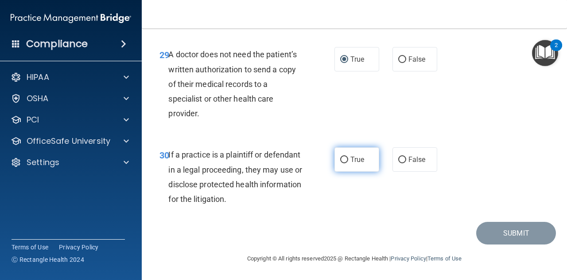
click at [340, 159] on input "True" at bounding box center [344, 159] width 8 height 7
radio input "true"
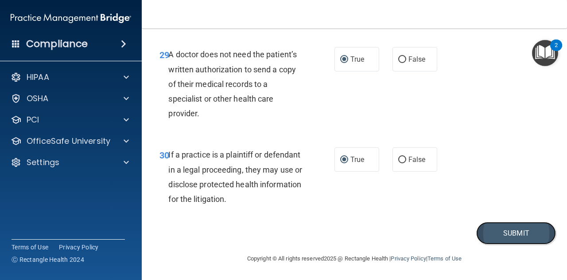
click at [524, 231] on button "Submit" at bounding box center [516, 233] width 80 height 23
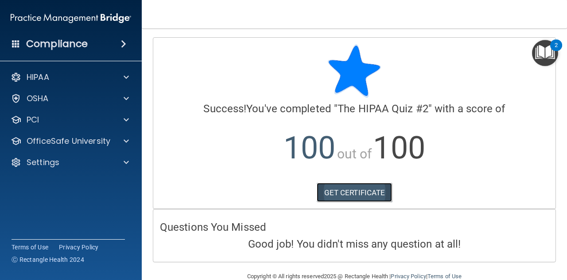
click at [349, 191] on link "GET CERTIFICATE" at bounding box center [355, 192] width 76 height 19
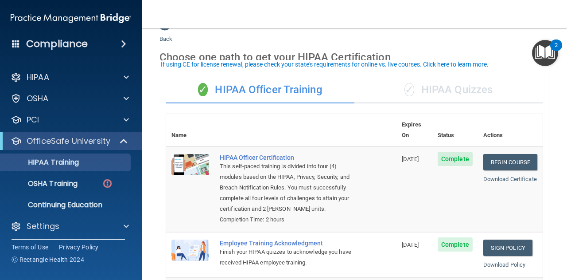
scroll to position [19, 0]
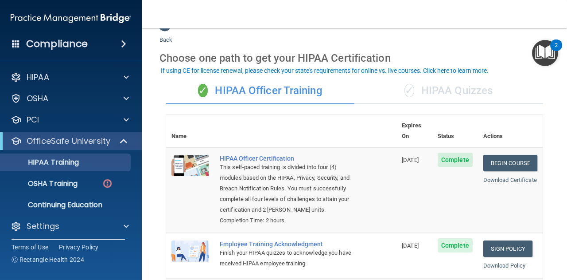
click at [438, 90] on div "✓ HIPAA Quizzes" at bounding box center [449, 91] width 188 height 27
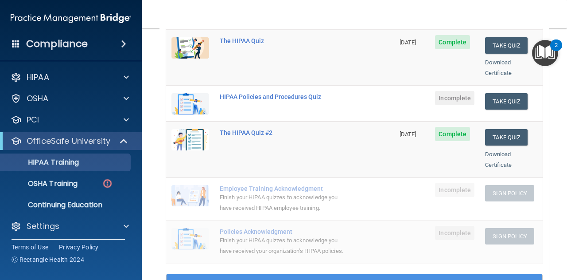
scroll to position [141, 0]
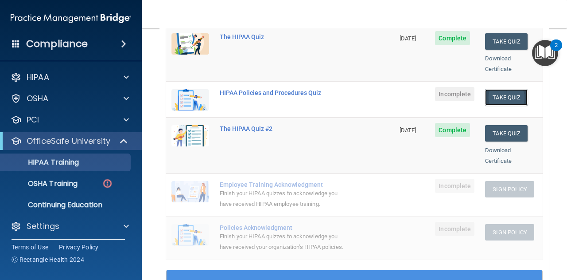
click at [499, 89] on button "Take Quiz" at bounding box center [506, 97] width 43 height 16
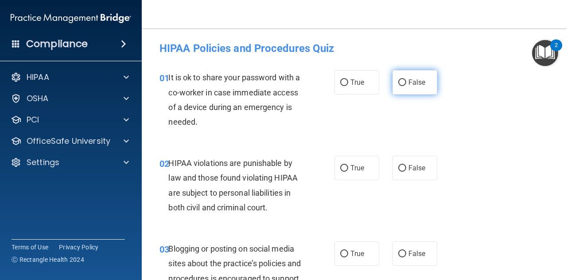
click at [404, 82] on label "False" at bounding box center [415, 82] width 45 height 24
click at [404, 82] on input "False" at bounding box center [402, 82] width 8 height 7
radio input "true"
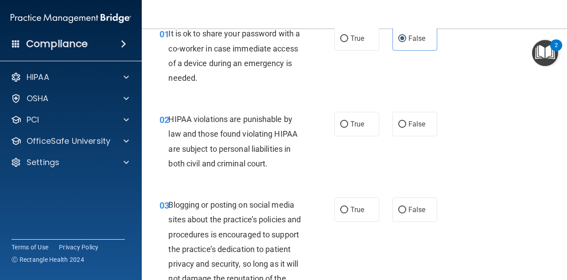
scroll to position [45, 0]
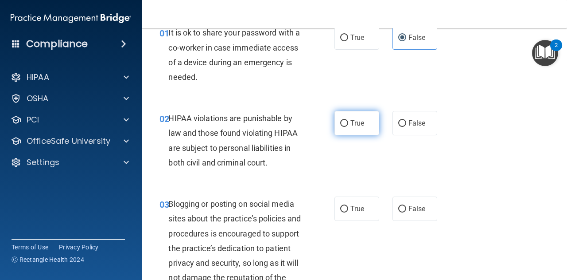
click at [343, 123] on input "True" at bounding box center [344, 123] width 8 height 7
radio input "true"
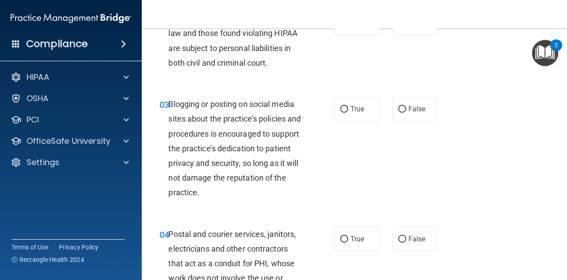
scroll to position [145, 0]
click at [345, 106] on label "True" at bounding box center [357, 108] width 45 height 24
click at [345, 106] on input "True" at bounding box center [344, 108] width 8 height 7
radio input "true"
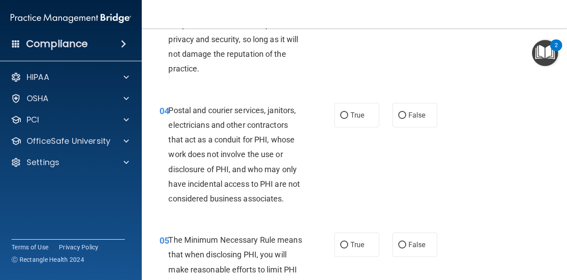
scroll to position [269, 0]
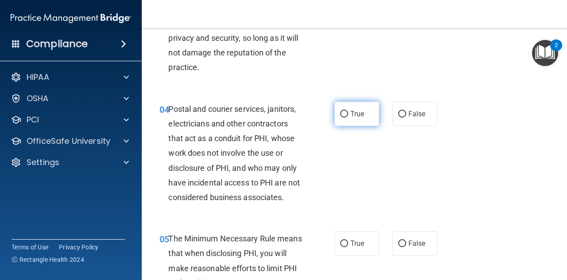
click at [351, 116] on span "True" at bounding box center [358, 113] width 14 height 8
click at [348, 116] on input "True" at bounding box center [344, 114] width 8 height 7
radio input "true"
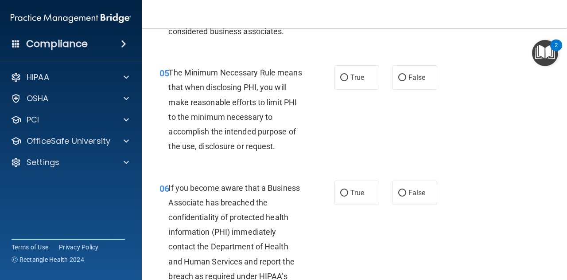
scroll to position [442, 0]
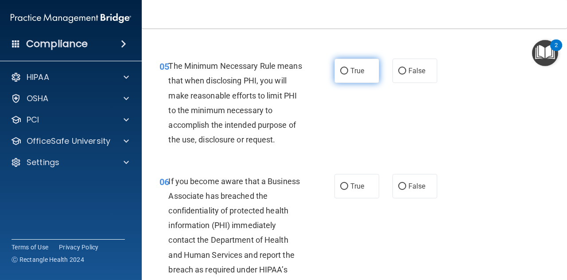
click at [355, 71] on span "True" at bounding box center [358, 70] width 14 height 8
click at [348, 71] on input "True" at bounding box center [344, 71] width 8 height 7
radio input "true"
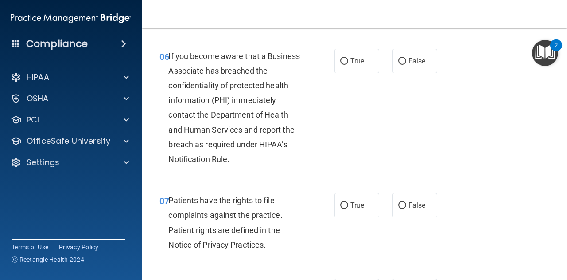
scroll to position [567, 0]
click at [351, 63] on span "True" at bounding box center [358, 61] width 14 height 8
click at [348, 63] on input "True" at bounding box center [344, 61] width 8 height 7
radio input "true"
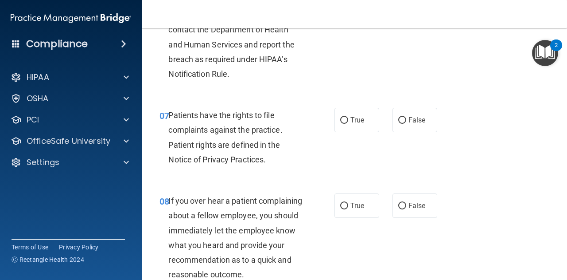
scroll to position [670, 0]
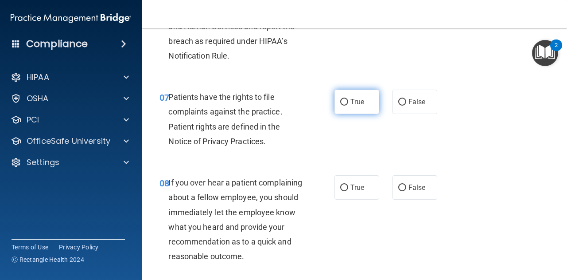
click at [351, 103] on span "True" at bounding box center [358, 101] width 14 height 8
click at [348, 103] on input "True" at bounding box center [344, 102] width 8 height 7
radio input "true"
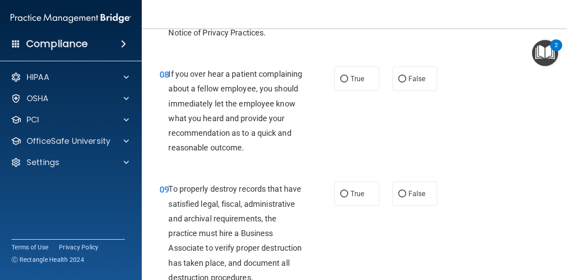
scroll to position [779, 0]
click at [400, 72] on label "False" at bounding box center [415, 78] width 45 height 24
click at [400, 75] on input "False" at bounding box center [402, 78] width 8 height 7
radio input "true"
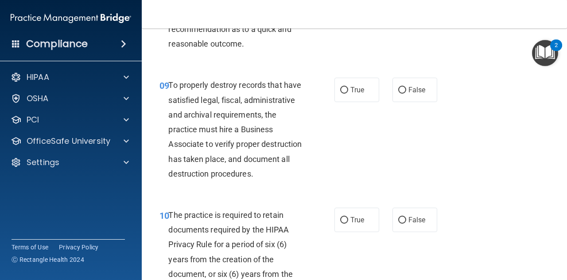
scroll to position [884, 0]
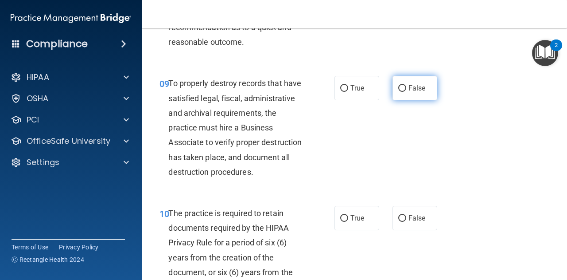
click at [409, 92] on span "False" at bounding box center [417, 88] width 17 height 8
click at [406, 92] on input "False" at bounding box center [402, 88] width 8 height 7
radio input "true"
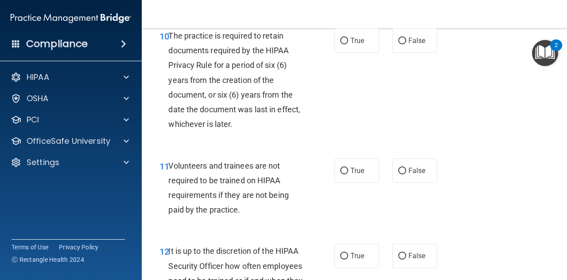
scroll to position [1062, 0]
click at [352, 44] on span "True" at bounding box center [358, 40] width 14 height 8
click at [348, 44] on input "True" at bounding box center [344, 40] width 8 height 7
radio input "true"
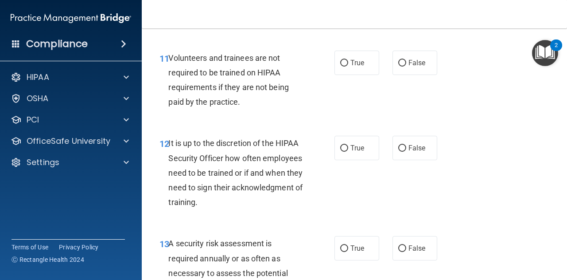
scroll to position [1169, 0]
click at [400, 66] on input "False" at bounding box center [402, 62] width 8 height 7
radio input "true"
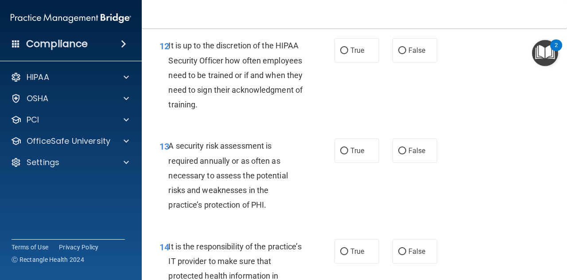
scroll to position [1267, 0]
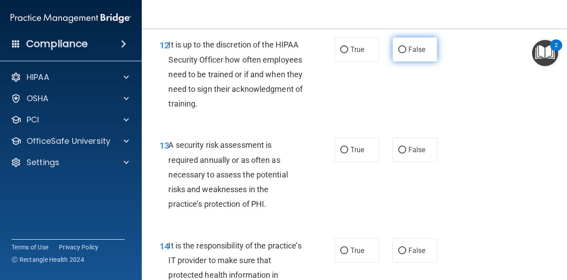
click at [418, 54] on span "False" at bounding box center [417, 49] width 17 height 8
click at [406, 53] on input "False" at bounding box center [402, 50] width 8 height 7
radio input "true"
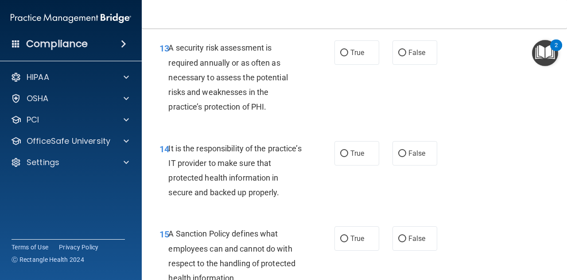
scroll to position [1366, 0]
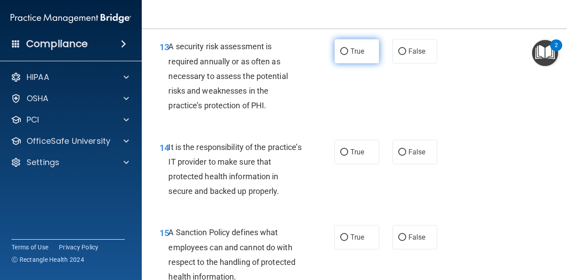
click at [360, 55] on span "True" at bounding box center [358, 51] width 14 height 8
click at [348, 55] on input "True" at bounding box center [344, 51] width 8 height 7
radio input "true"
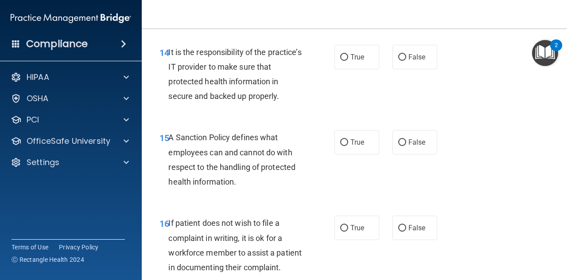
scroll to position [1461, 0]
click at [413, 69] on label "False" at bounding box center [415, 56] width 45 height 24
click at [406, 60] on input "False" at bounding box center [402, 57] width 8 height 7
radio input "true"
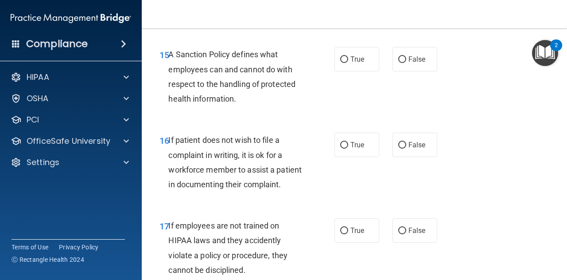
scroll to position [1544, 0]
click at [418, 63] on span "False" at bounding box center [417, 59] width 17 height 8
click at [406, 62] on input "False" at bounding box center [402, 59] width 8 height 7
radio input "true"
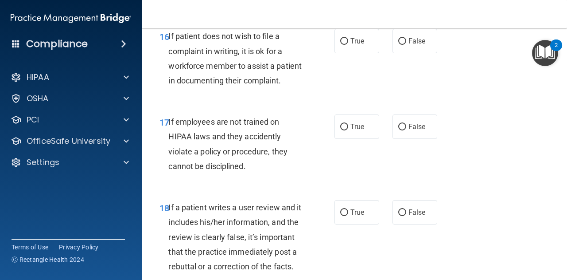
scroll to position [1648, 0]
click at [345, 53] on label "True" at bounding box center [357, 40] width 45 height 24
click at [345, 44] on input "True" at bounding box center [344, 41] width 8 height 7
radio input "true"
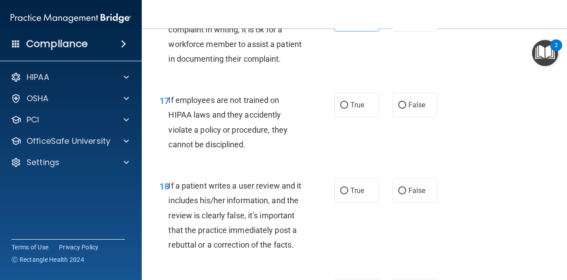
scroll to position [1669, 0]
click at [403, 31] on label "False" at bounding box center [415, 19] width 45 height 24
click at [403, 23] on input "False" at bounding box center [402, 19] width 8 height 7
radio input "true"
radio input "false"
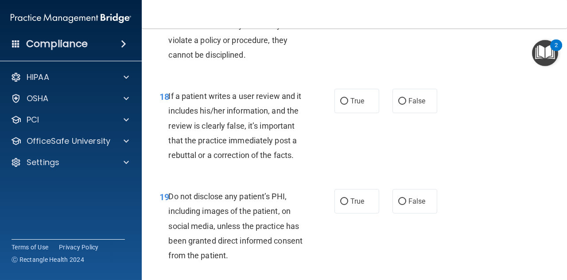
scroll to position [1759, 0]
click at [413, 27] on label "False" at bounding box center [415, 15] width 45 height 24
click at [406, 19] on input "False" at bounding box center [402, 15] width 8 height 7
radio input "true"
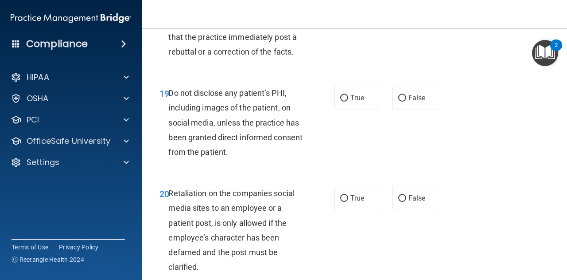
scroll to position [1861, 0]
radio input "true"
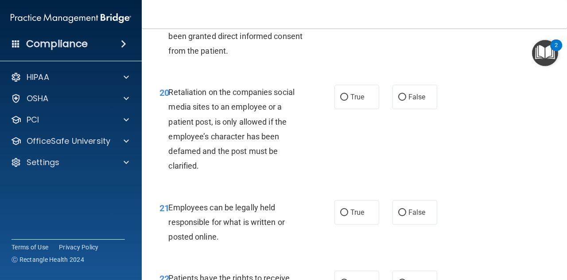
scroll to position [1962, 0]
radio input "true"
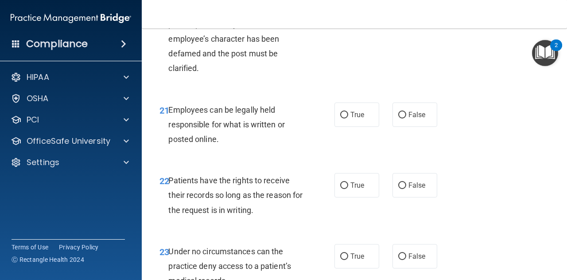
scroll to position [2061, 0]
radio input "true"
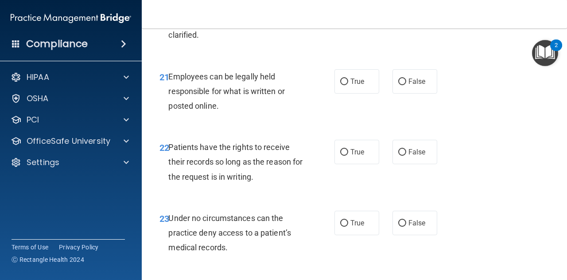
scroll to position [2094, 0]
click at [341, 85] on input "True" at bounding box center [344, 81] width 8 height 7
radio input "true"
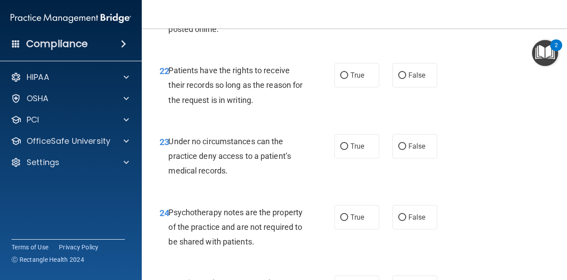
scroll to position [2171, 0]
click at [403, 87] on label "False" at bounding box center [415, 74] width 45 height 24
click at [403, 78] on input "False" at bounding box center [402, 75] width 8 height 7
radio input "true"
click at [348, 87] on label "True" at bounding box center [357, 74] width 45 height 24
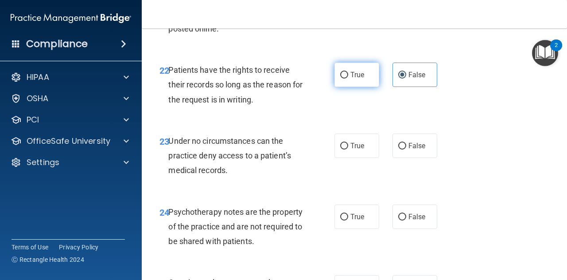
click at [348, 78] on input "True" at bounding box center [344, 75] width 8 height 7
radio input "true"
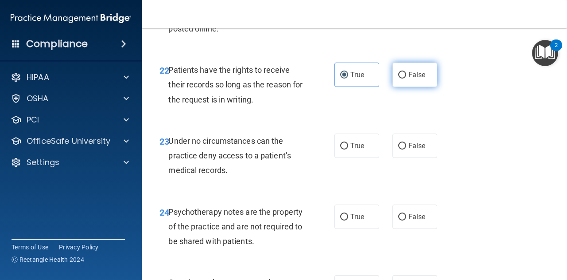
click at [403, 87] on label "False" at bounding box center [415, 74] width 45 height 24
click at [403, 78] on input "False" at bounding box center [402, 75] width 8 height 7
radio input "true"
radio input "false"
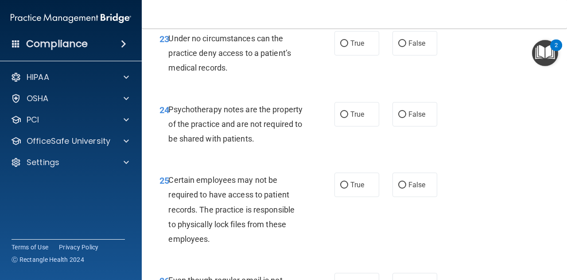
scroll to position [2274, 0]
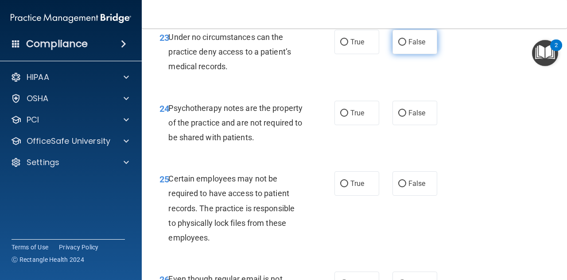
click at [408, 54] on label "False" at bounding box center [415, 42] width 45 height 24
click at [406, 46] on input "False" at bounding box center [402, 42] width 8 height 7
radio input "true"
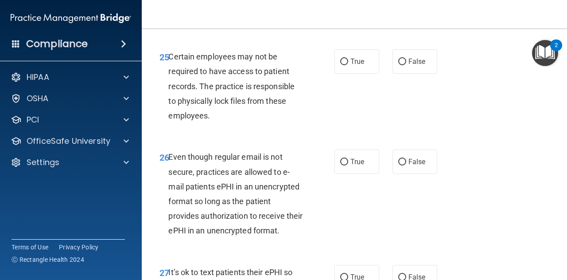
scroll to position [2396, 0]
radio input "true"
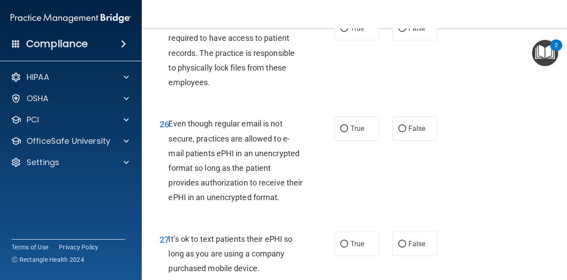
scroll to position [2430, 0]
click at [354, 40] on label "True" at bounding box center [357, 28] width 45 height 24
click at [348, 31] on input "True" at bounding box center [344, 28] width 8 height 7
radio input "true"
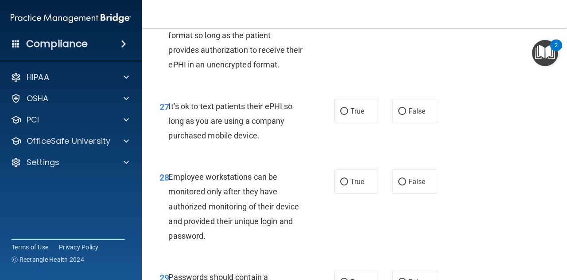
scroll to position [2562, 0]
radio input "true"
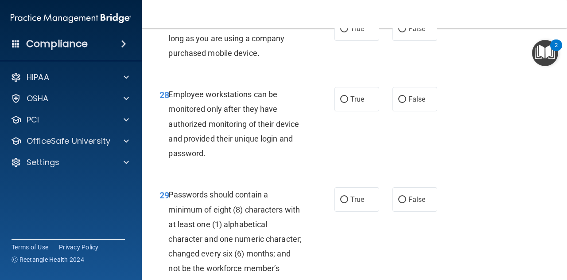
scroll to position [2645, 0]
click at [402, 40] on label "False" at bounding box center [415, 28] width 45 height 24
click at [402, 31] on input "False" at bounding box center [402, 28] width 8 height 7
radio input "true"
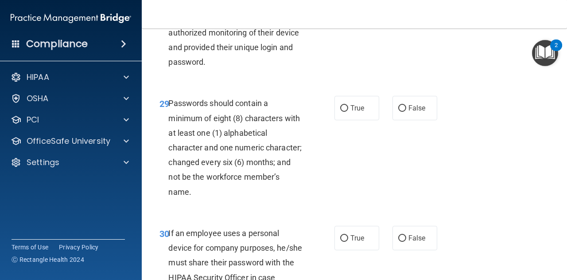
scroll to position [2736, 0]
click at [416, 12] on span "False" at bounding box center [417, 7] width 17 height 8
click at [406, 11] on input "False" at bounding box center [402, 7] width 8 height 7
radio input "true"
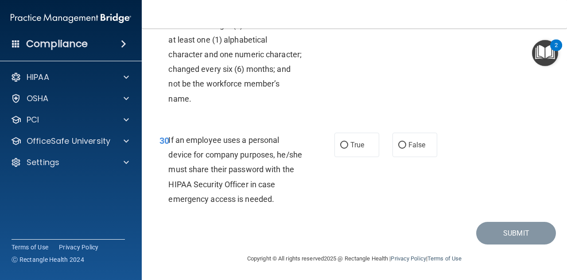
scroll to position [2832, 0]
click at [361, 19] on span "True" at bounding box center [358, 15] width 14 height 8
click at [348, 19] on input "True" at bounding box center [344, 15] width 8 height 7
radio input "true"
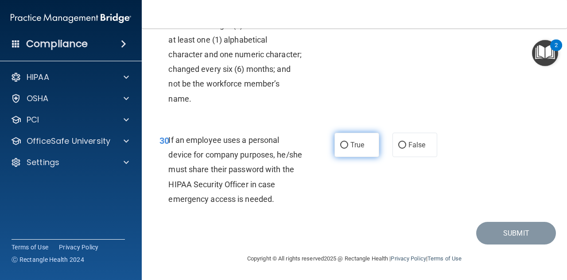
click at [351, 139] on label "True" at bounding box center [357, 145] width 45 height 24
click at [348, 142] on input "True" at bounding box center [344, 145] width 8 height 7
radio input "true"
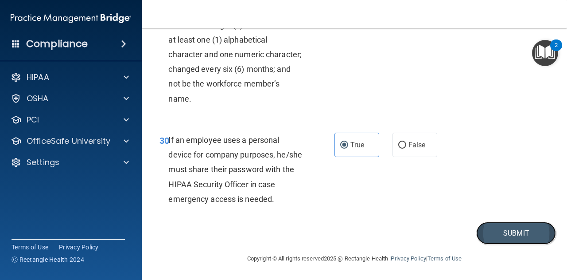
click at [523, 233] on button "Submit" at bounding box center [516, 233] width 80 height 23
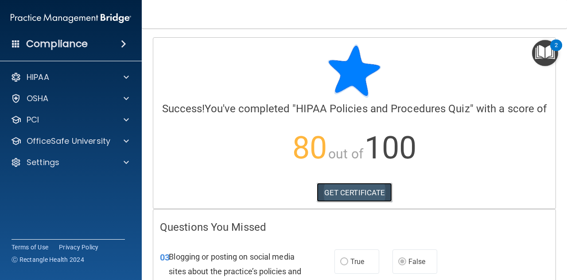
click at [340, 202] on link "GET CERTIFICATE" at bounding box center [355, 192] width 76 height 19
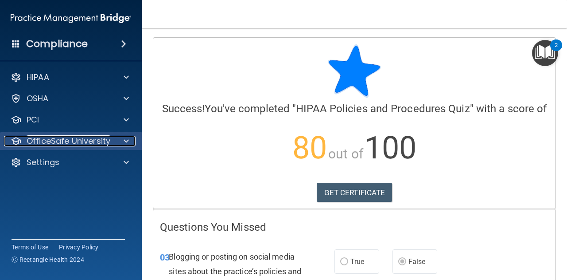
click at [125, 142] on span at bounding box center [126, 141] width 5 height 11
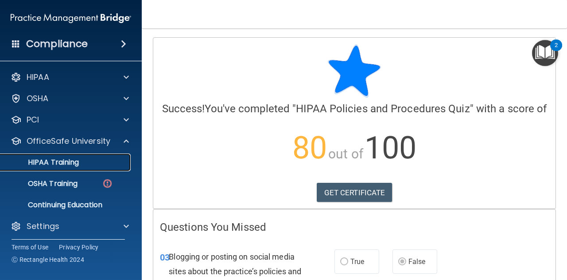
click at [113, 164] on div "HIPAA Training" at bounding box center [66, 162] width 121 height 9
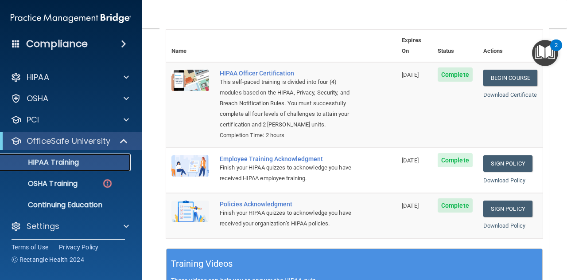
scroll to position [104, 0]
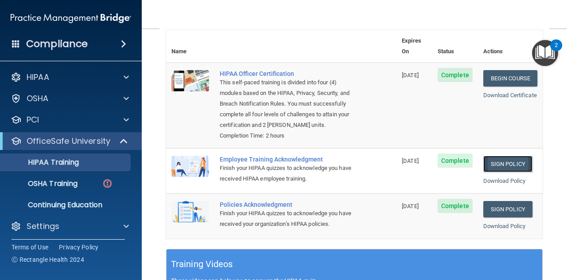
click at [507, 161] on link "Sign Policy" at bounding box center [507, 164] width 49 height 16
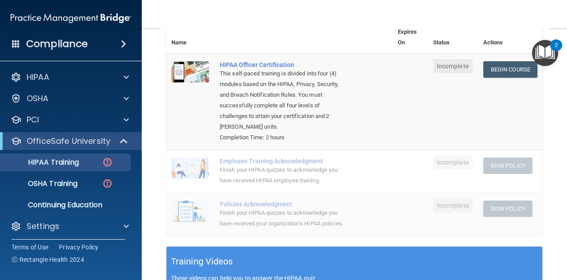
scroll to position [113, 0]
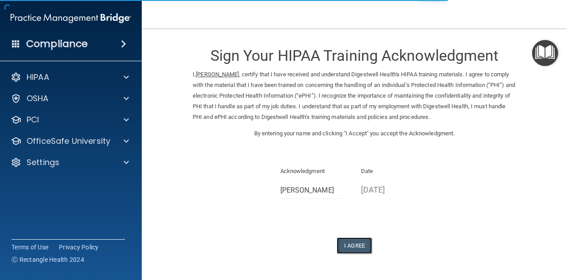
click at [350, 246] on button "I Agree" at bounding box center [354, 245] width 35 height 16
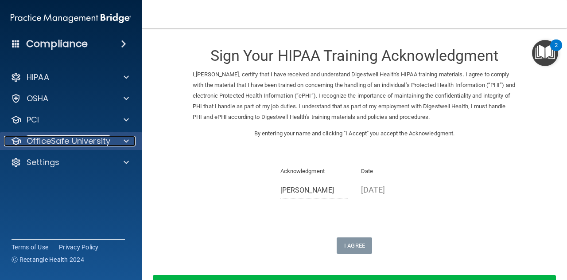
click at [133, 144] on div at bounding box center [125, 141] width 22 height 11
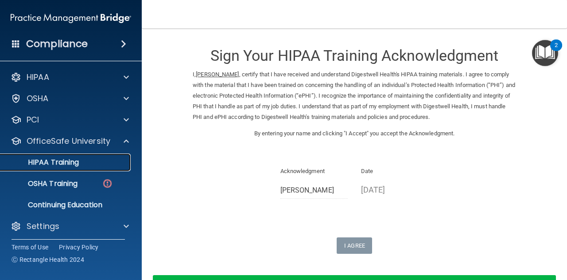
click at [105, 164] on div "HIPAA Training" at bounding box center [66, 162] width 121 height 9
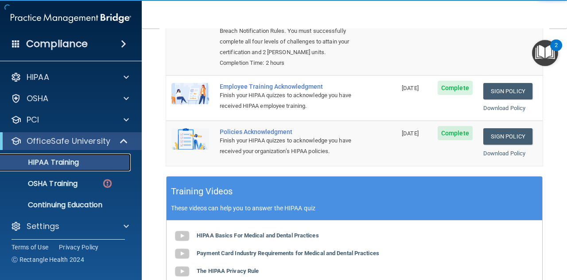
scroll to position [181, 0]
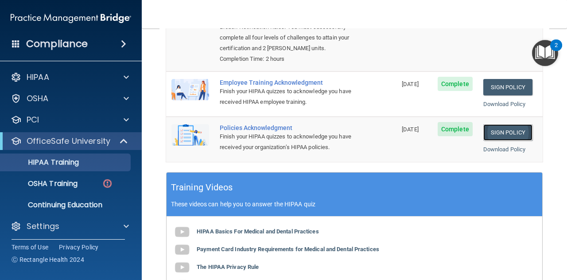
click at [509, 133] on link "Sign Policy" at bounding box center [507, 132] width 49 height 16
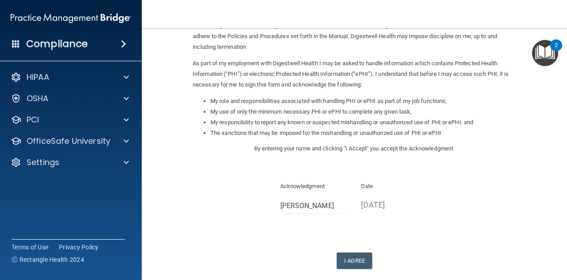
scroll to position [84, 0]
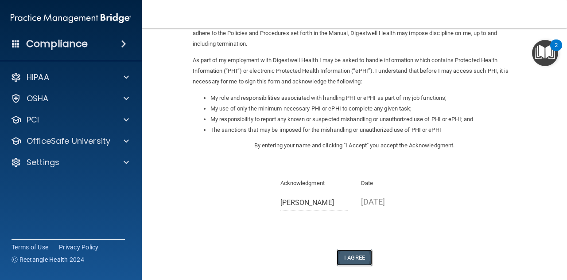
click at [355, 253] on button "I Agree" at bounding box center [354, 257] width 35 height 16
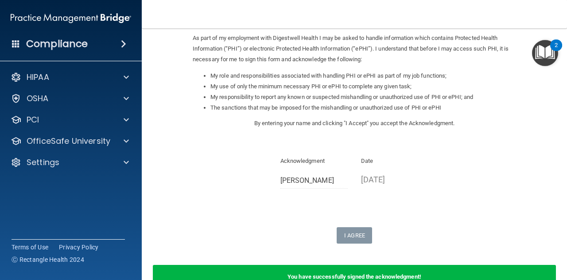
scroll to position [161, 0]
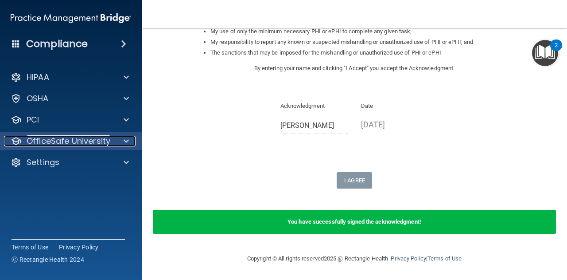
click at [132, 137] on div at bounding box center [125, 141] width 22 height 11
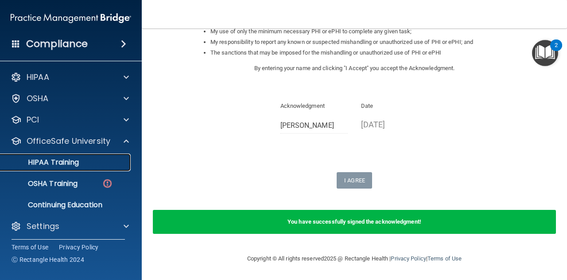
click at [88, 166] on div "HIPAA Training" at bounding box center [66, 162] width 121 height 9
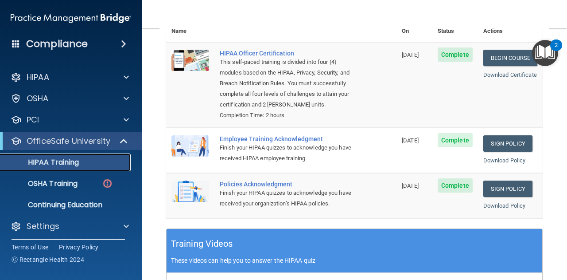
scroll to position [125, 0]
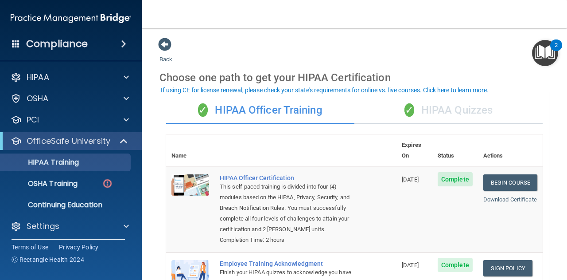
click at [461, 107] on div "✓ HIPAA Quizzes" at bounding box center [449, 110] width 188 height 27
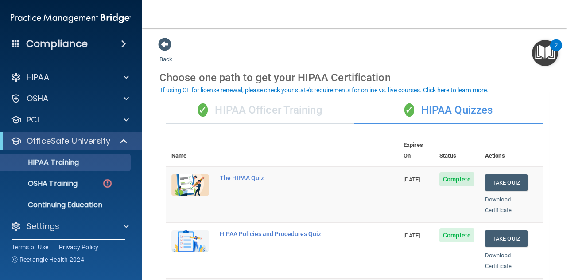
click at [299, 110] on div "✓ HIPAA Officer Training" at bounding box center [260, 110] width 188 height 27
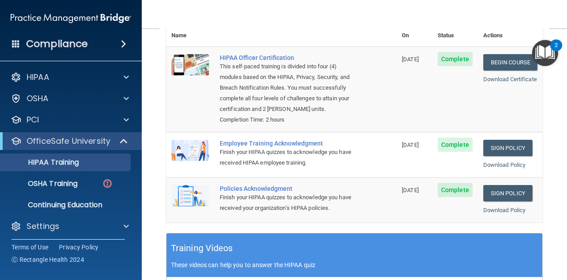
scroll to position [120, 0]
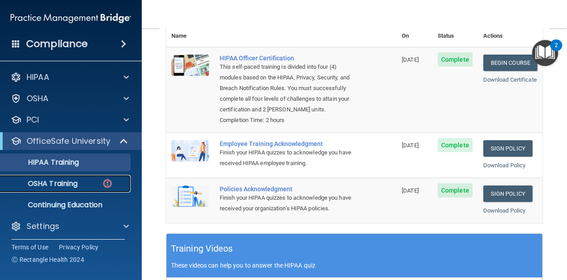
click at [76, 187] on p "OSHA Training" at bounding box center [42, 183] width 72 height 9
